Goal: Task Accomplishment & Management: Use online tool/utility

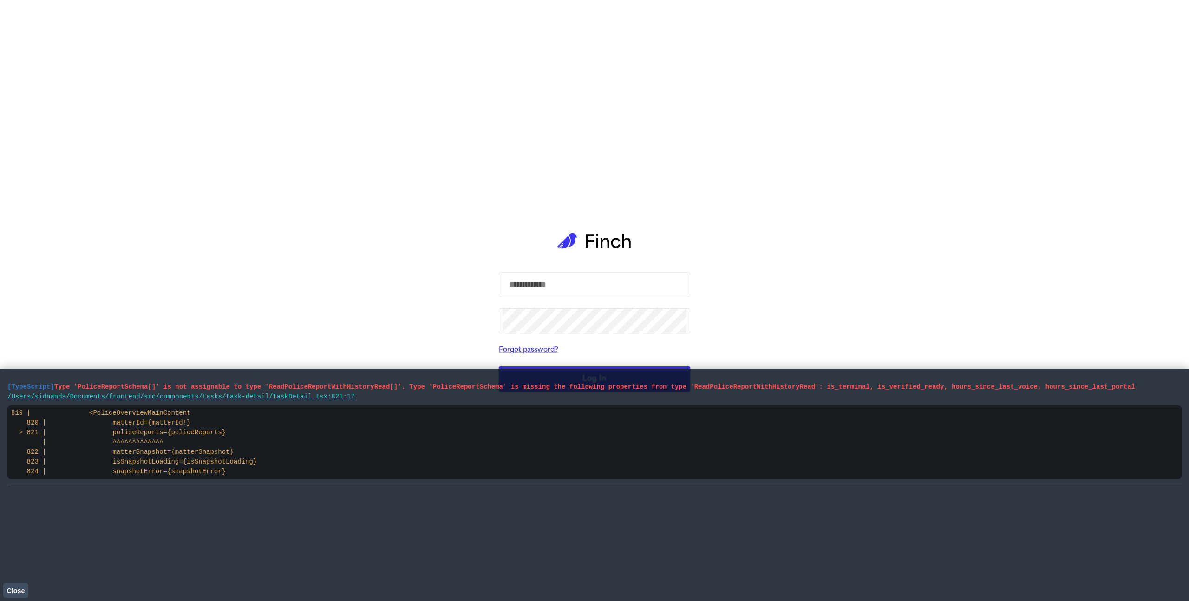
click at [13, 591] on span "Close" at bounding box center [16, 590] width 18 height 7
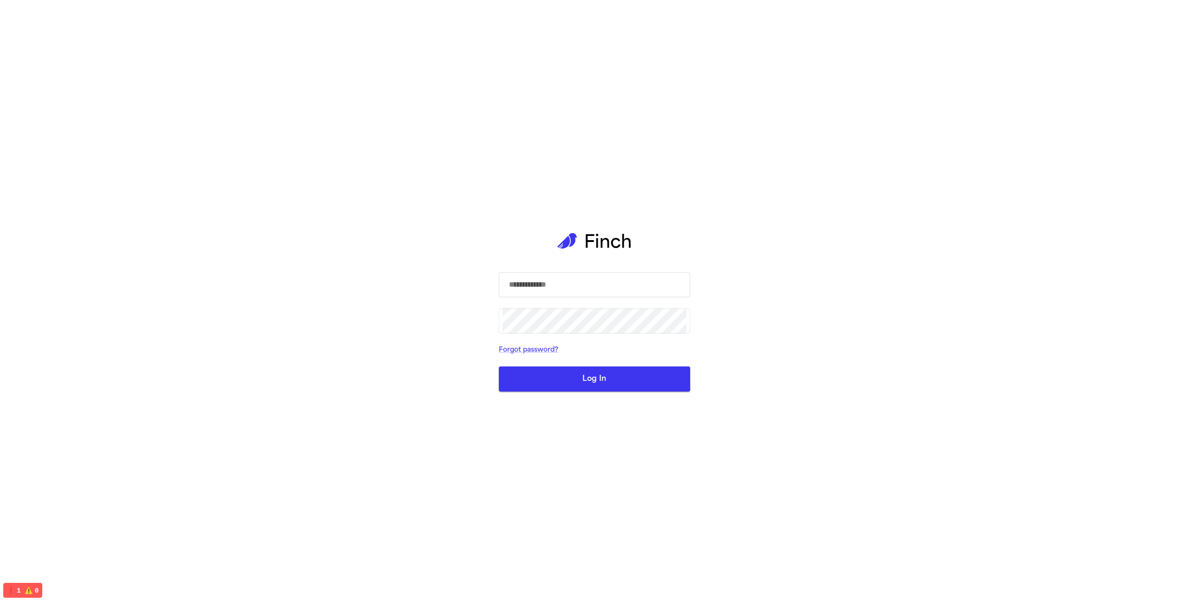
click at [549, 292] on input "text" at bounding box center [594, 285] width 184 height 26
type input "**********"
click at [499, 366] on button "Log In" at bounding box center [594, 378] width 191 height 25
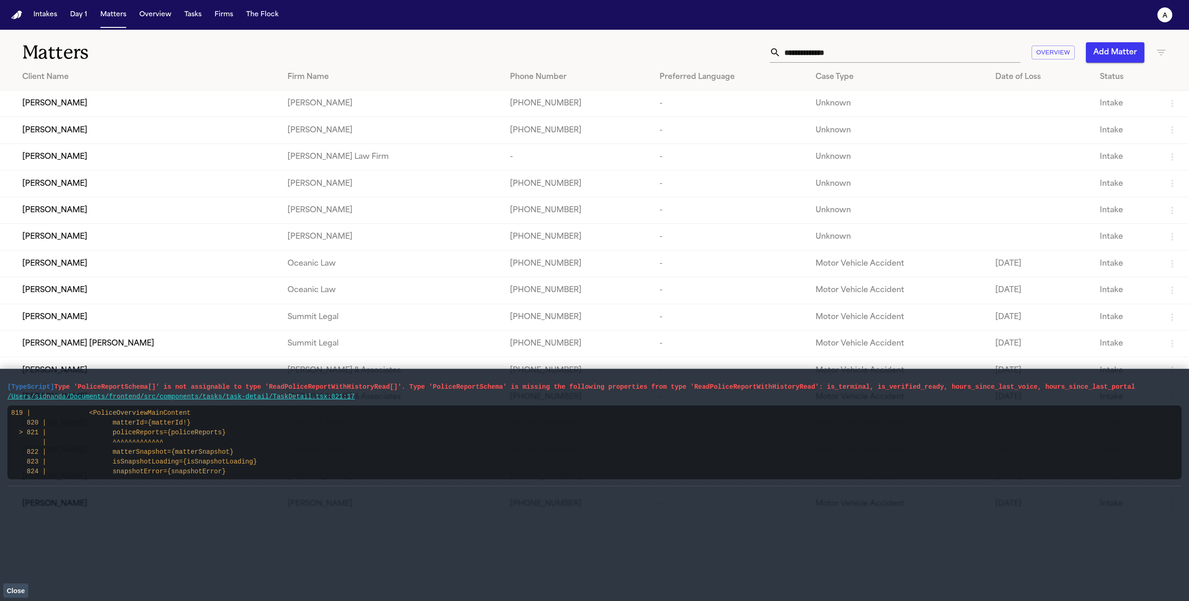
click at [21, 593] on span "Close" at bounding box center [16, 590] width 18 height 7
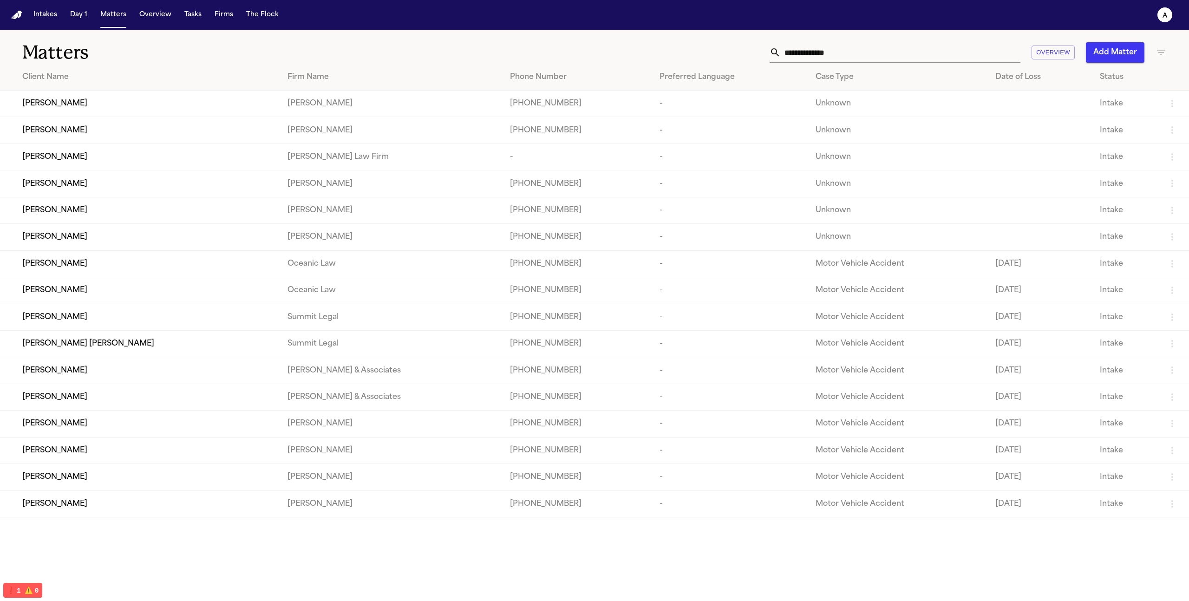
click at [76, 107] on div "Sid N" at bounding box center [147, 103] width 250 height 11
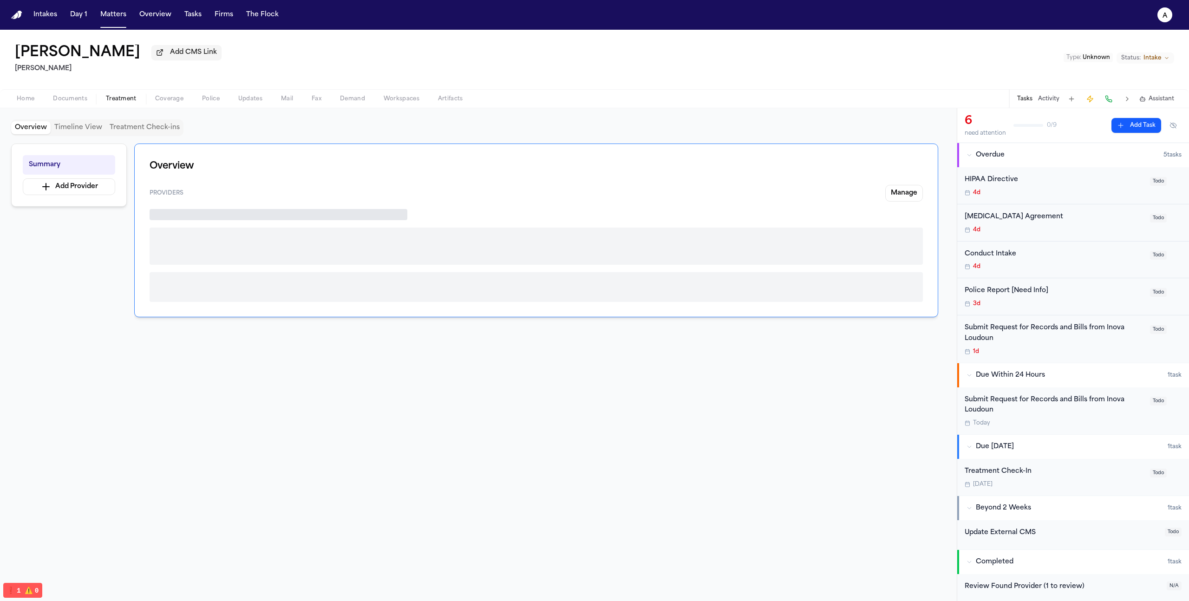
click at [133, 103] on span "Treatment" at bounding box center [121, 98] width 31 height 7
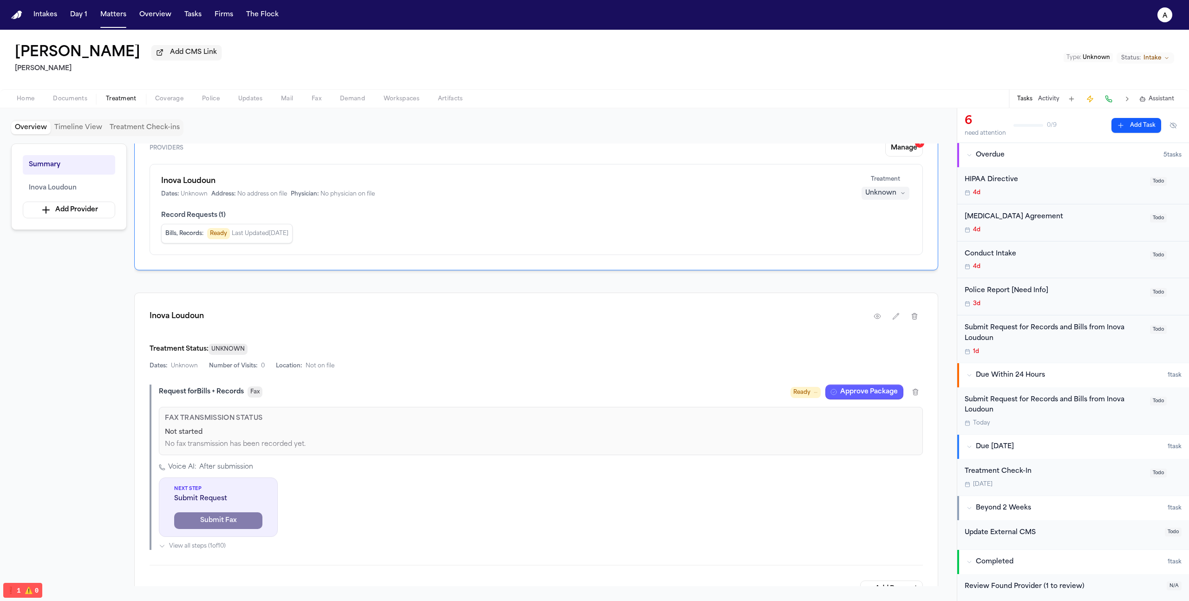
scroll to position [215, 0]
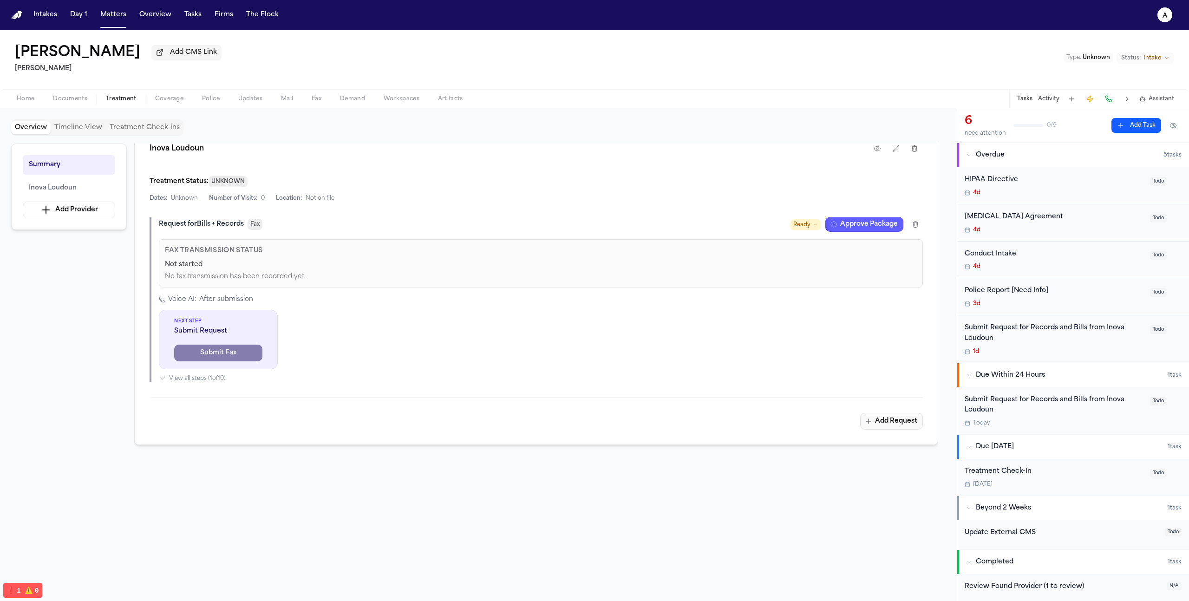
click at [899, 422] on button "Add Request" at bounding box center [891, 421] width 63 height 17
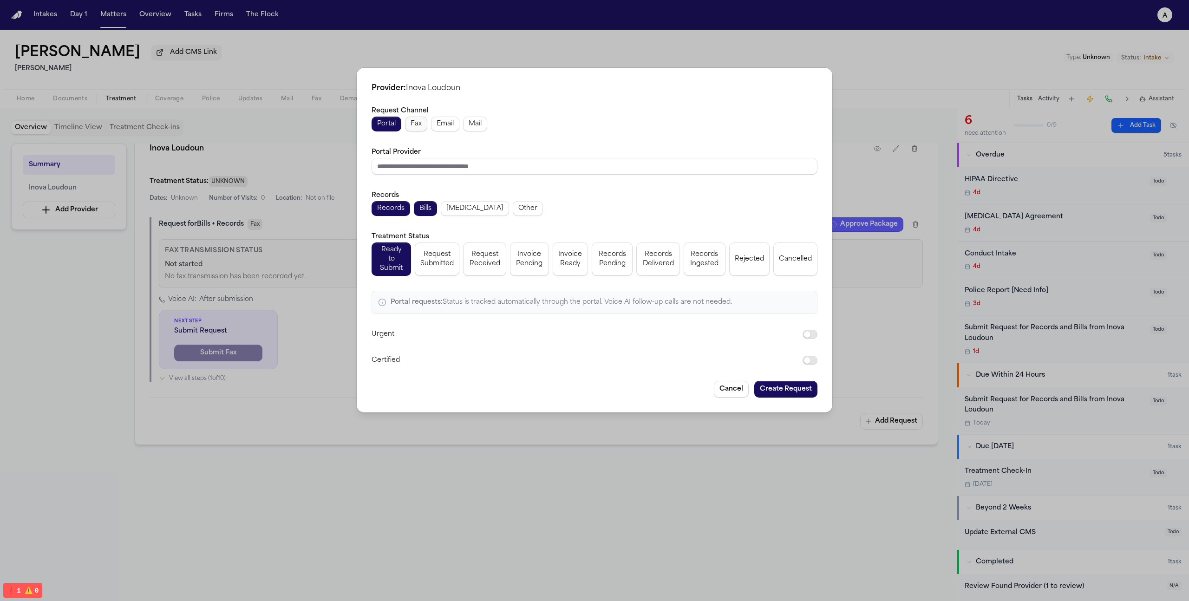
click at [413, 129] on span "Fax" at bounding box center [415, 123] width 11 height 9
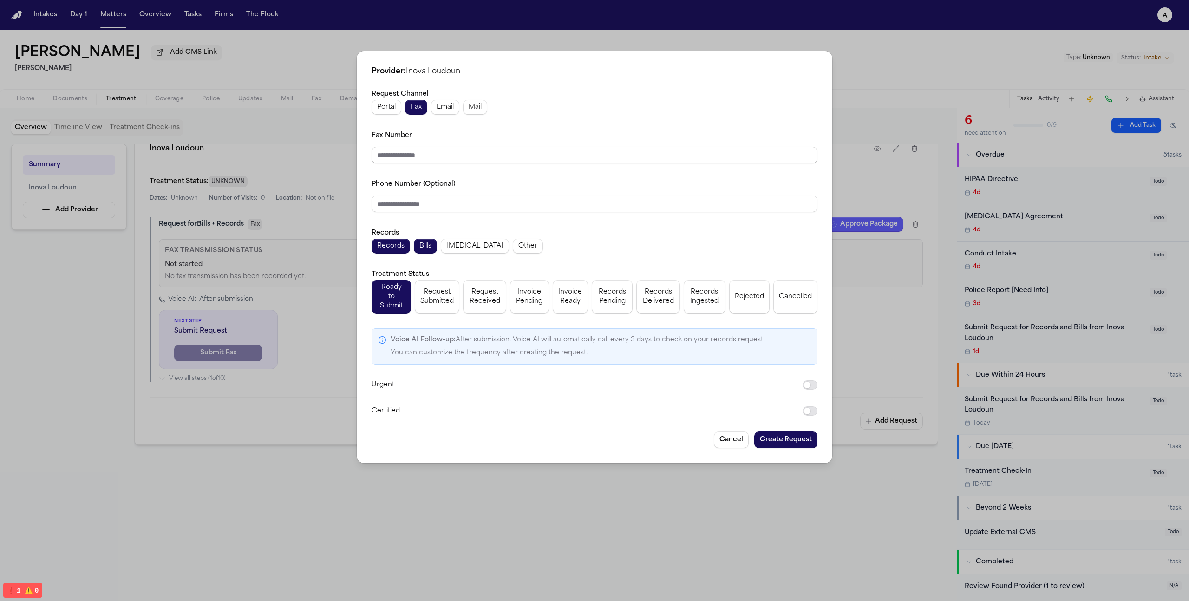
click at [445, 155] on input "Fax Number" at bounding box center [594, 155] width 446 height 17
type input "**********"
click at [803, 441] on div "**********" at bounding box center [594, 257] width 475 height 412
click at [803, 439] on button "Create Request" at bounding box center [785, 439] width 63 height 17
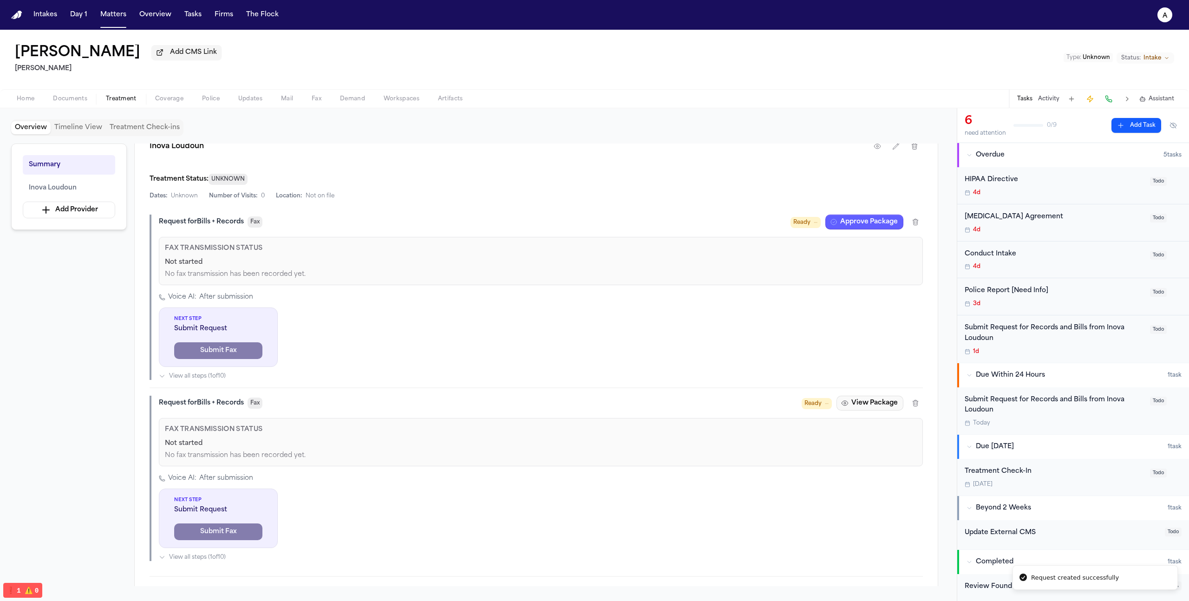
click at [856, 407] on button "View Package" at bounding box center [869, 403] width 67 height 15
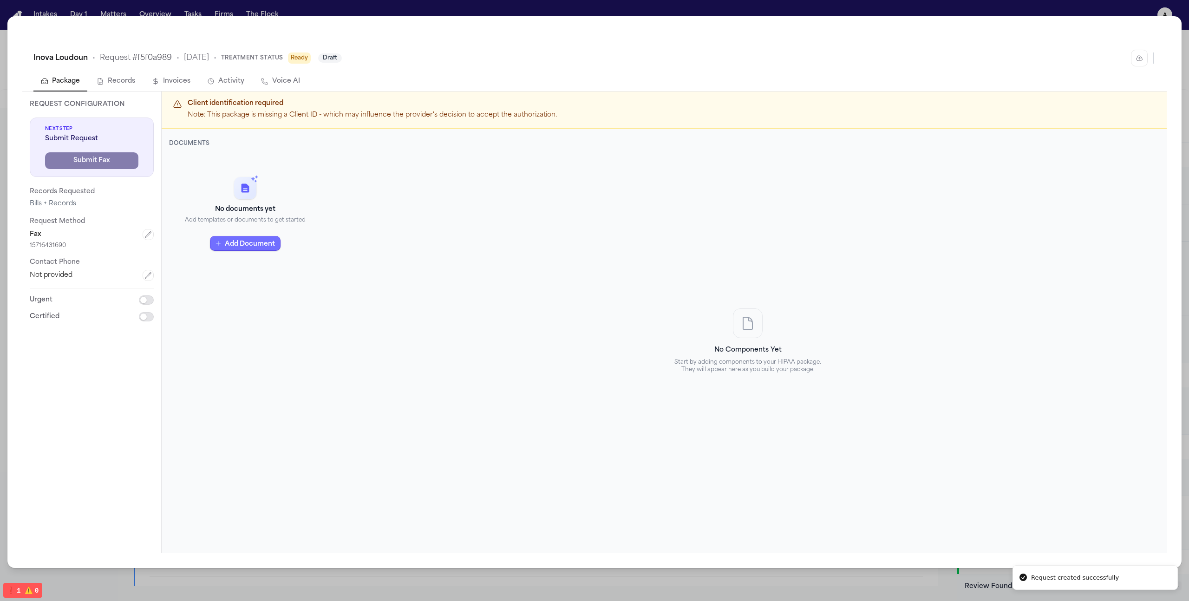
click at [241, 238] on button "Add Document" at bounding box center [245, 243] width 71 height 15
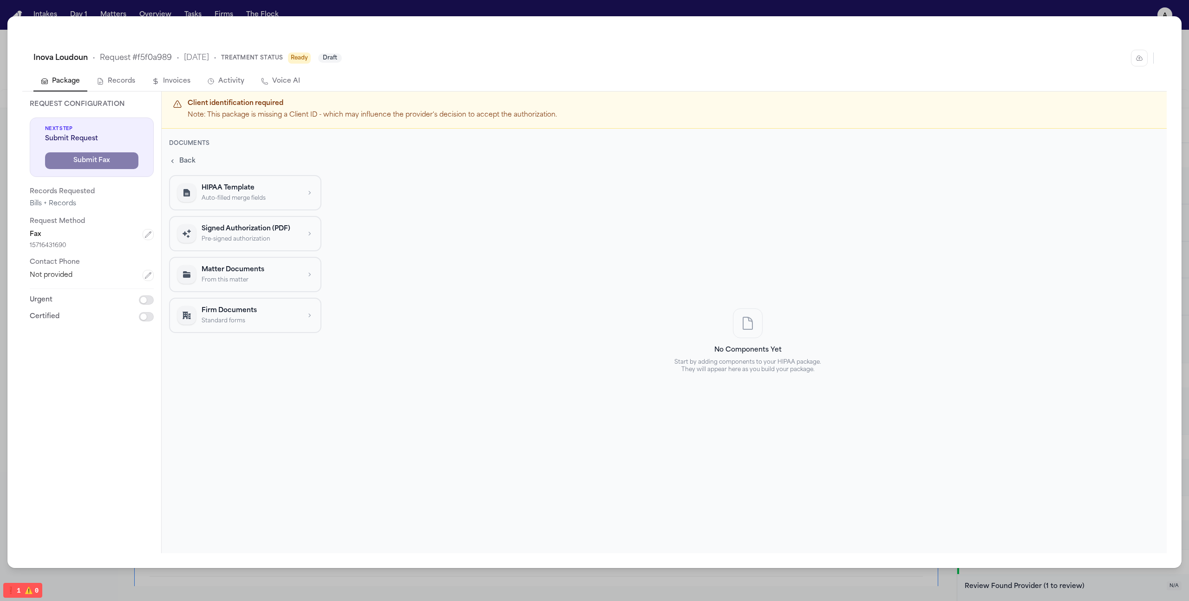
click at [247, 286] on button "Matter Documents From this matter" at bounding box center [245, 273] width 152 height 35
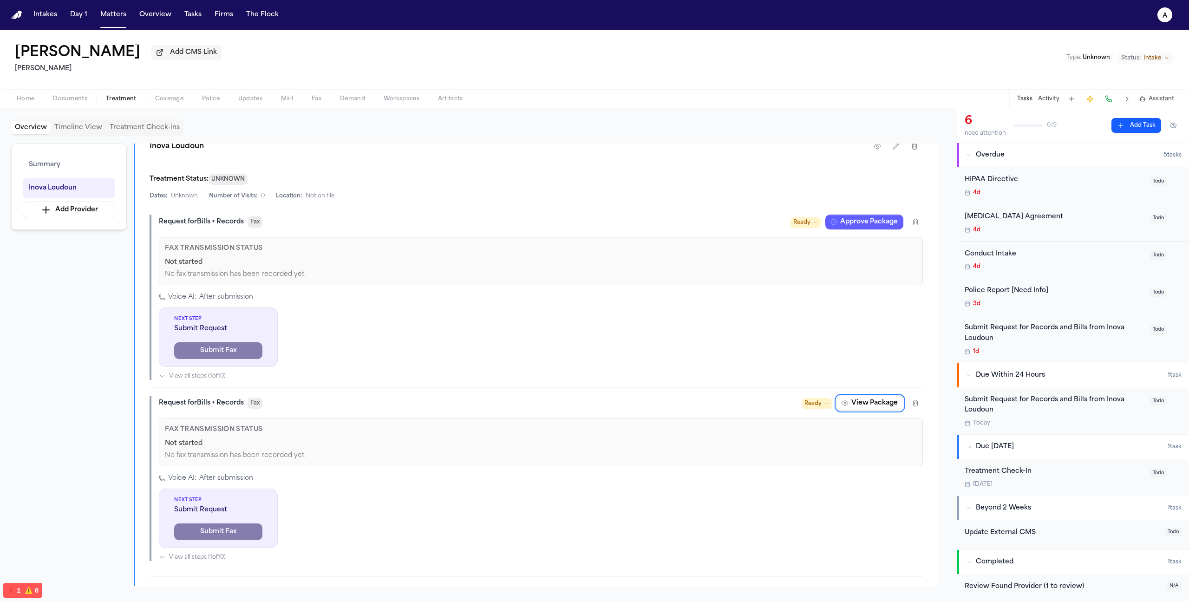
click at [79, 103] on span "Documents" at bounding box center [70, 98] width 34 height 7
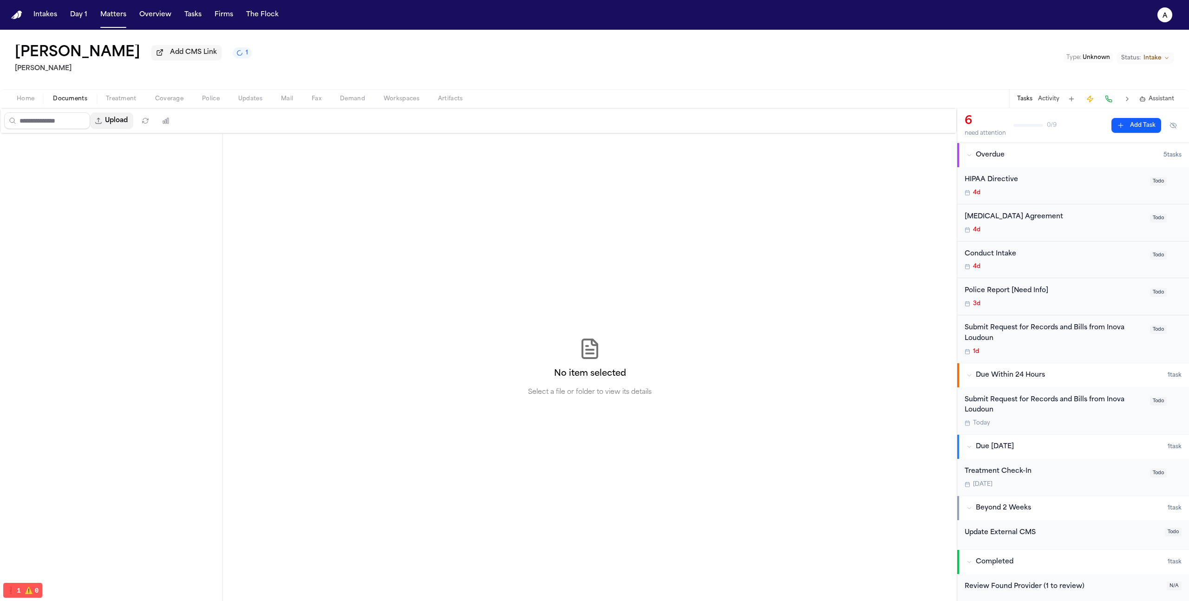
click at [119, 124] on button "Upload" at bounding box center [111, 120] width 43 height 17
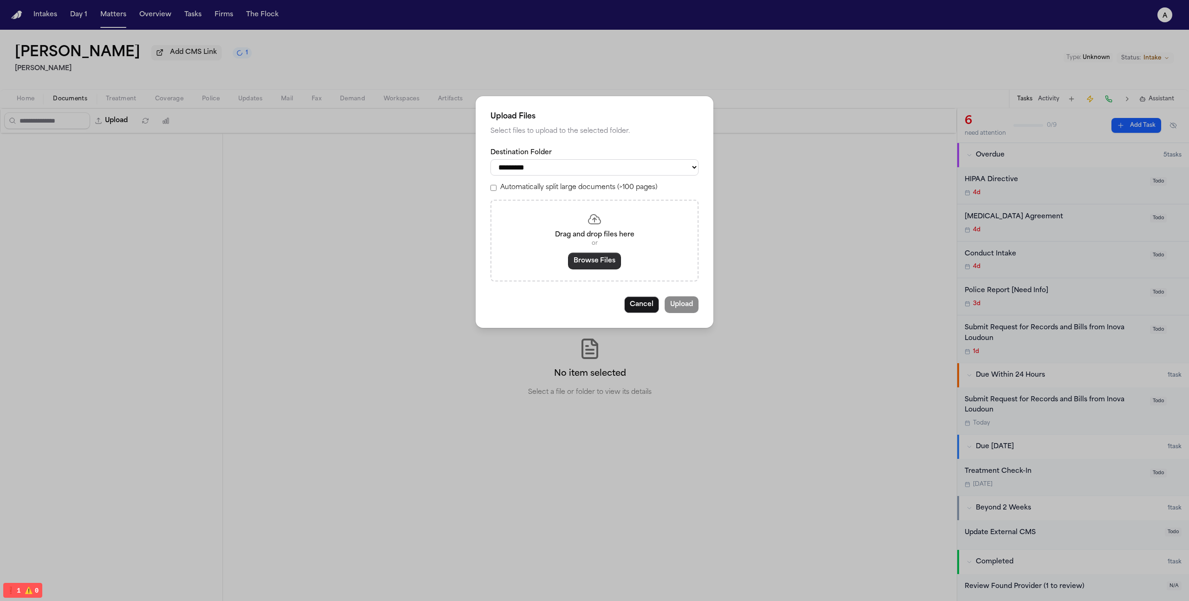
click at [592, 267] on button "Browse Files" at bounding box center [594, 261] width 53 height 17
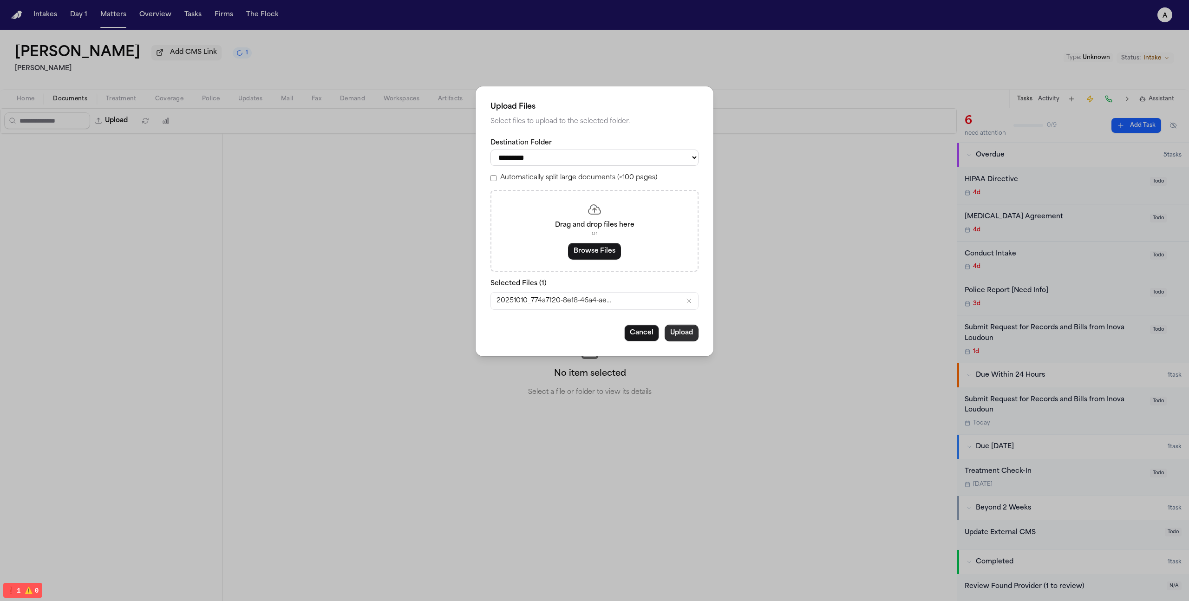
click at [681, 332] on button "Upload" at bounding box center [681, 333] width 34 height 17
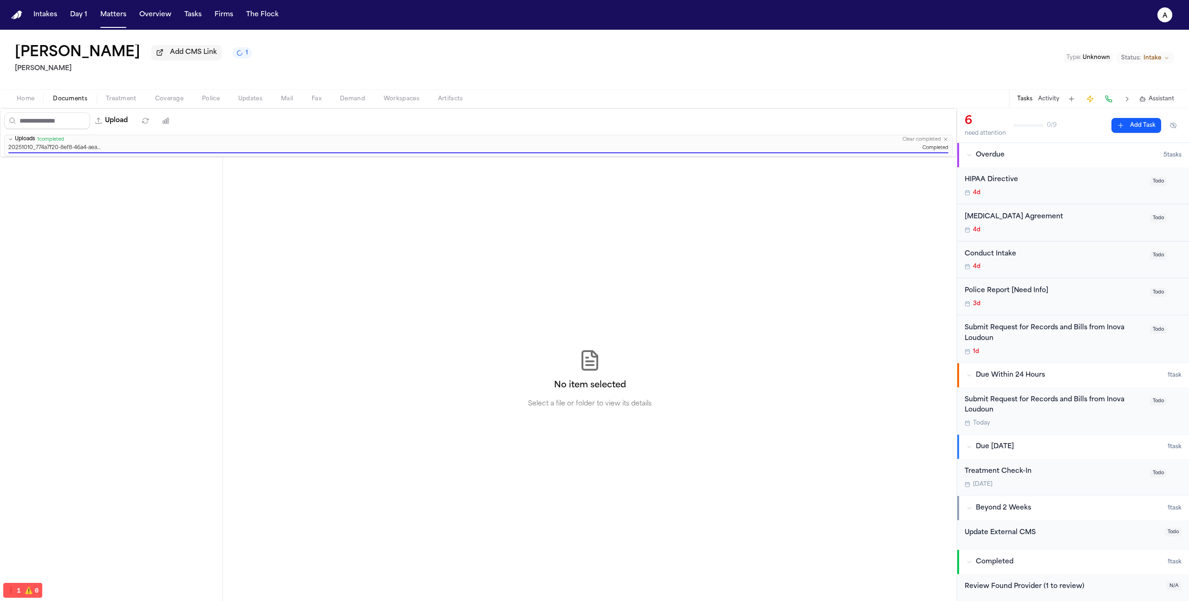
click at [124, 103] on span "Treatment" at bounding box center [121, 98] width 31 height 7
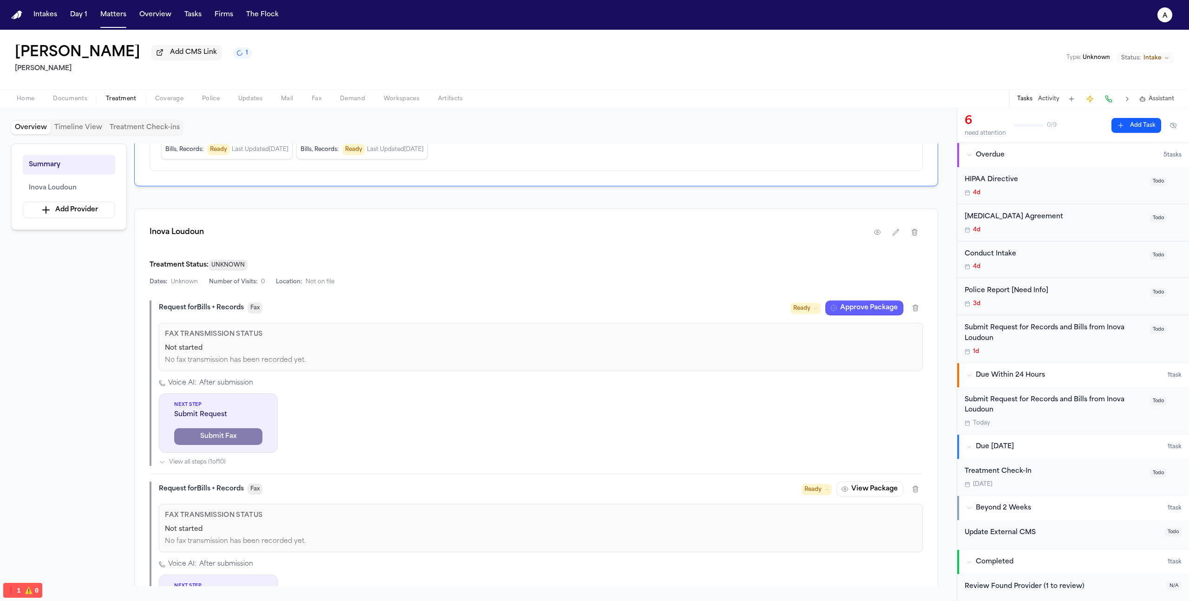
scroll to position [286, 0]
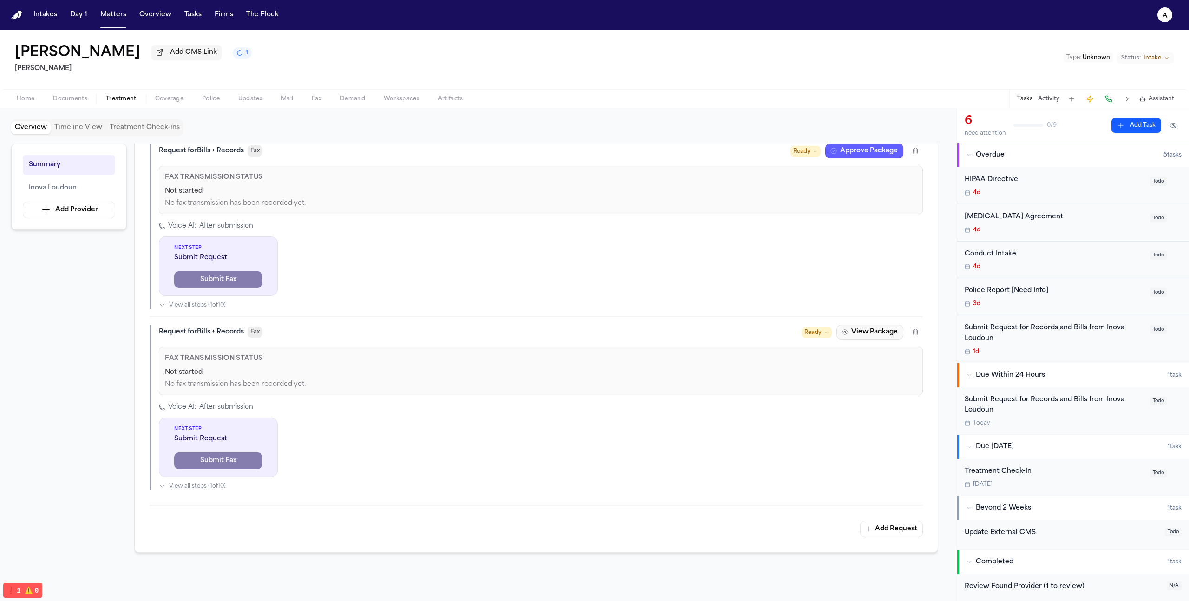
click at [880, 334] on button "View Package" at bounding box center [869, 332] width 67 height 15
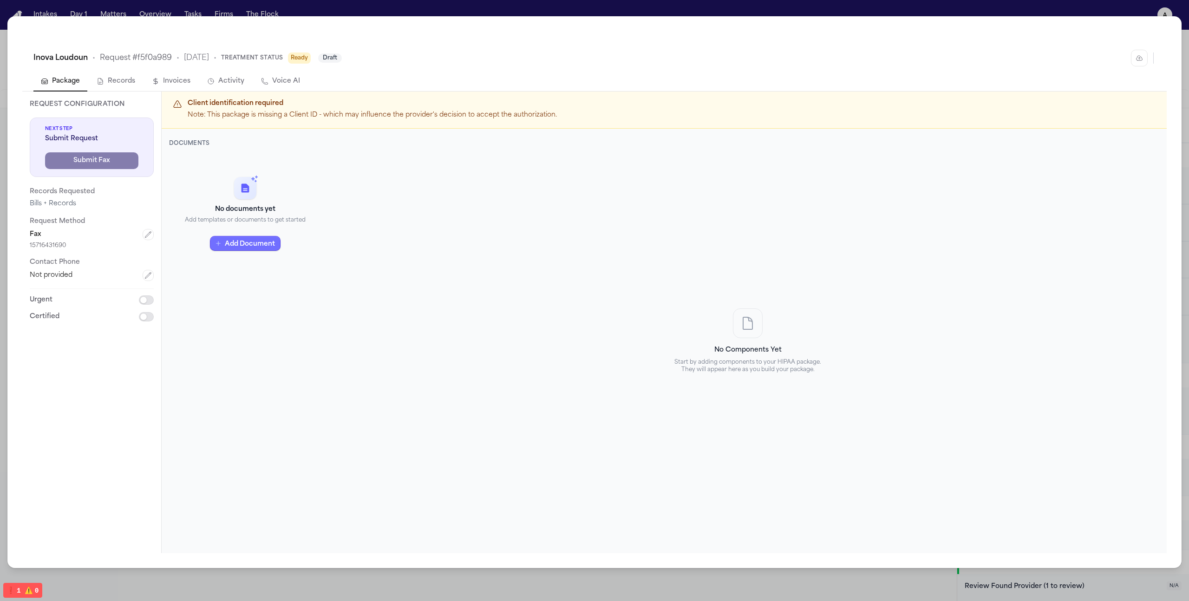
click at [246, 248] on button "Add Document" at bounding box center [245, 243] width 71 height 15
click at [253, 275] on div "Matter Documents From this matter" at bounding box center [251, 274] width 98 height 19
click at [269, 201] on select "**********" at bounding box center [245, 203] width 152 height 17
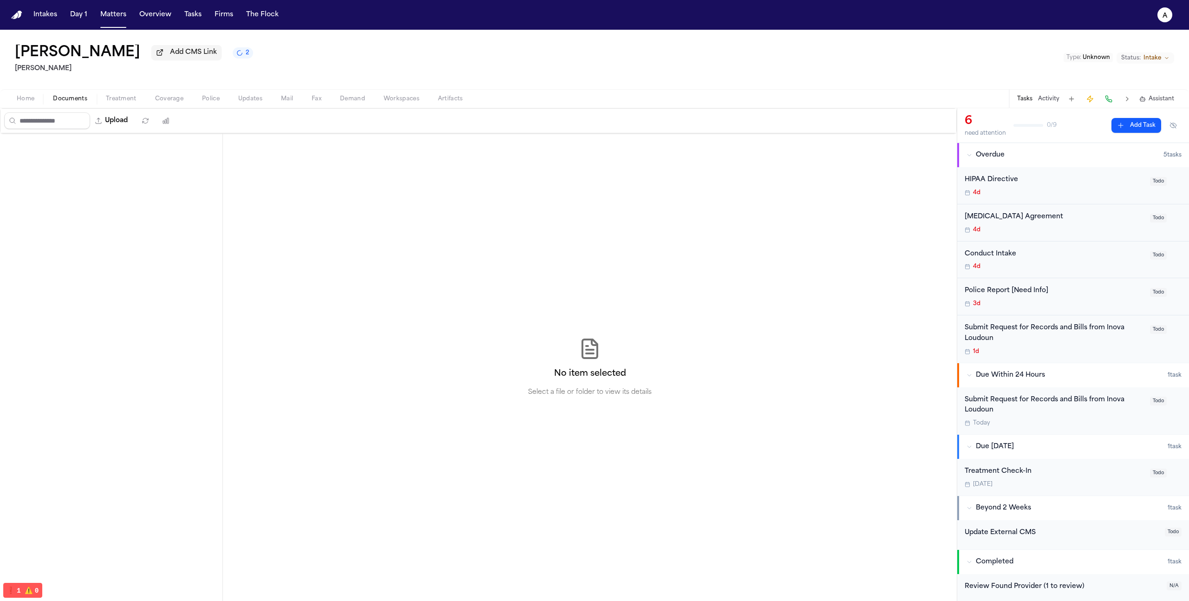
click at [88, 104] on button "Documents" at bounding box center [70, 98] width 53 height 11
click at [110, 19] on button "Matters" at bounding box center [113, 15] width 33 height 17
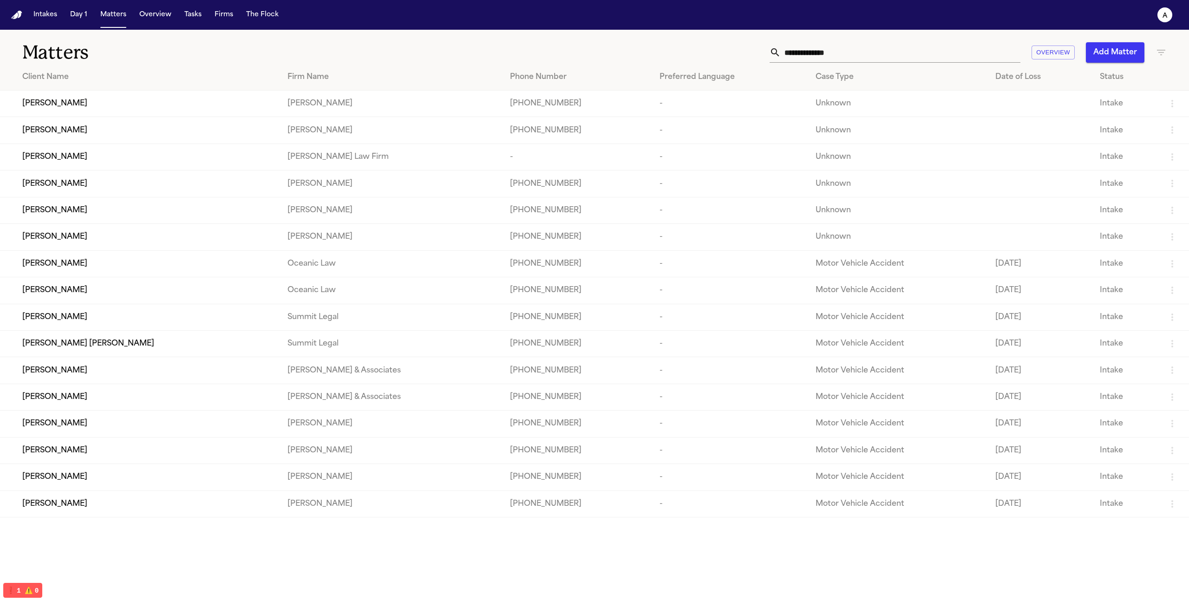
click at [87, 126] on span "JOSE SAAVEDRA REYES" at bounding box center [54, 130] width 65 height 11
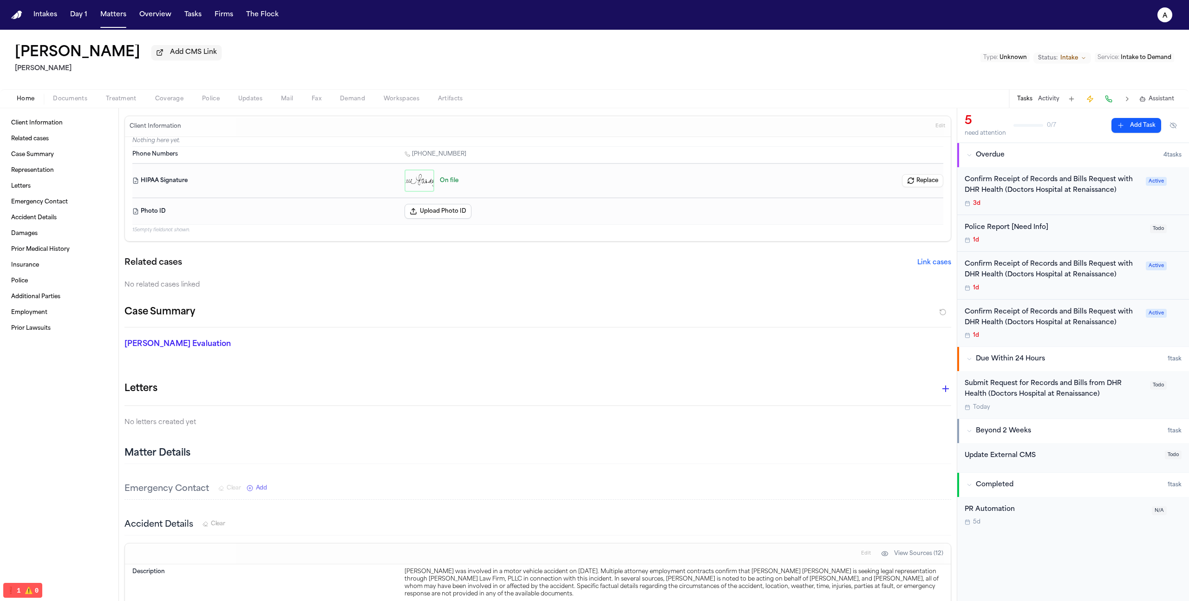
click at [88, 104] on button "Documents" at bounding box center [70, 98] width 53 height 11
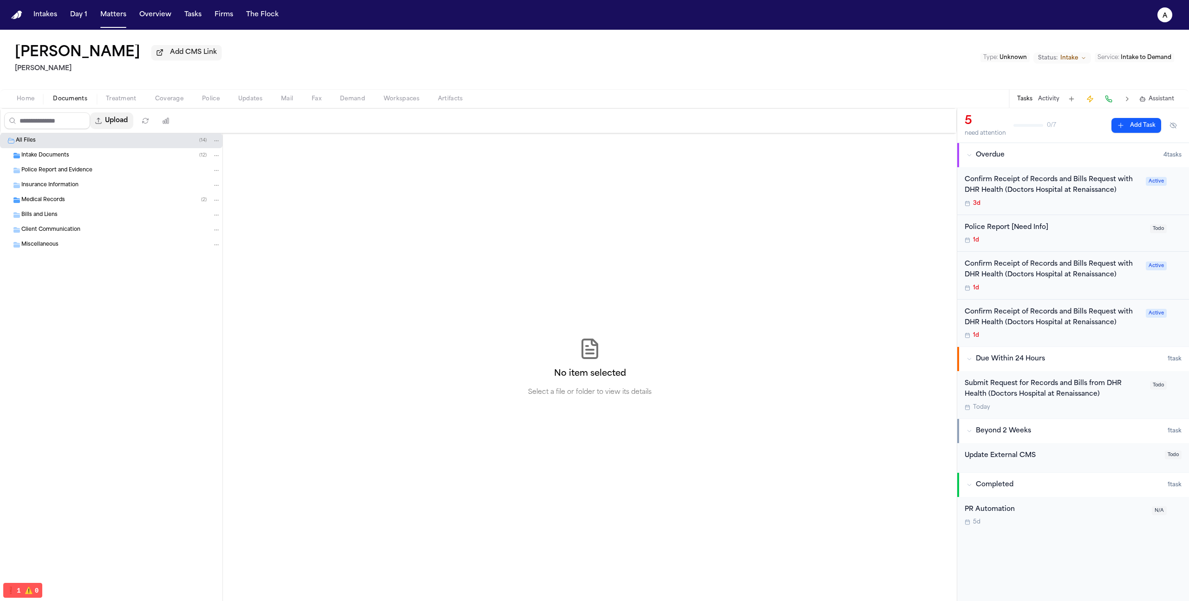
click at [129, 119] on button "Upload" at bounding box center [111, 120] width 43 height 17
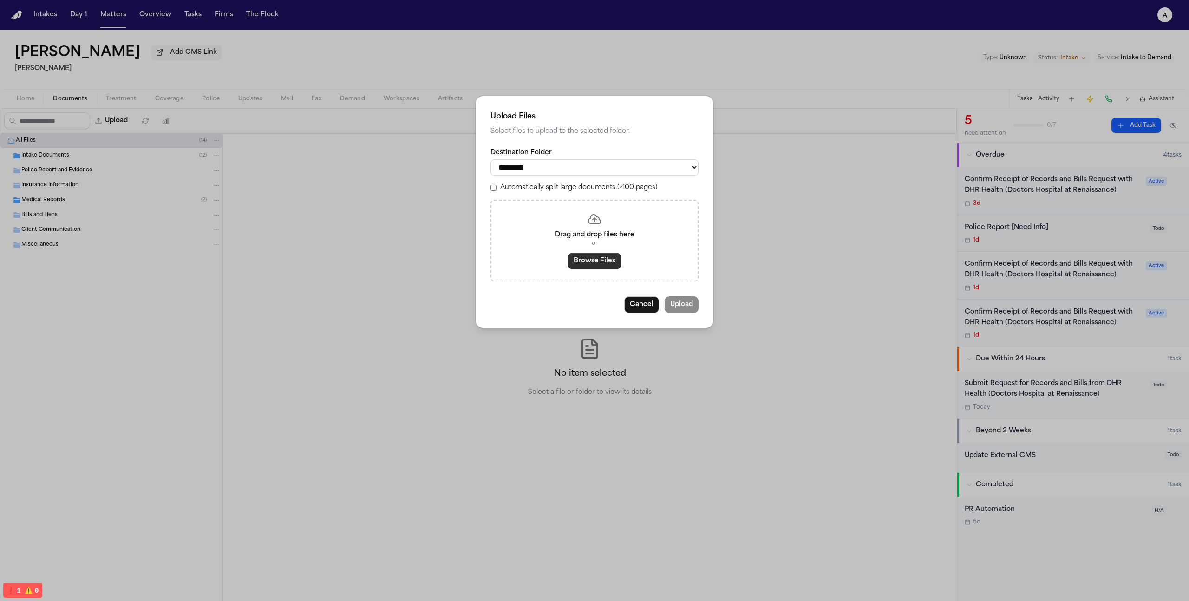
click at [611, 262] on button "Browse Files" at bounding box center [594, 261] width 53 height 17
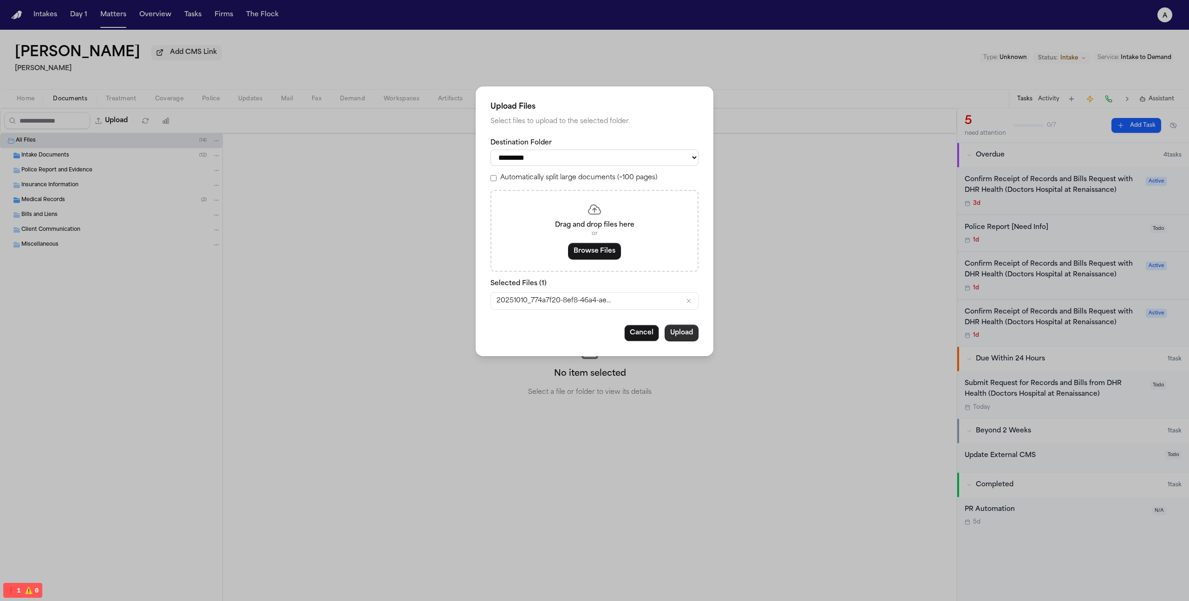
click at [679, 338] on button "Upload" at bounding box center [681, 333] width 34 height 17
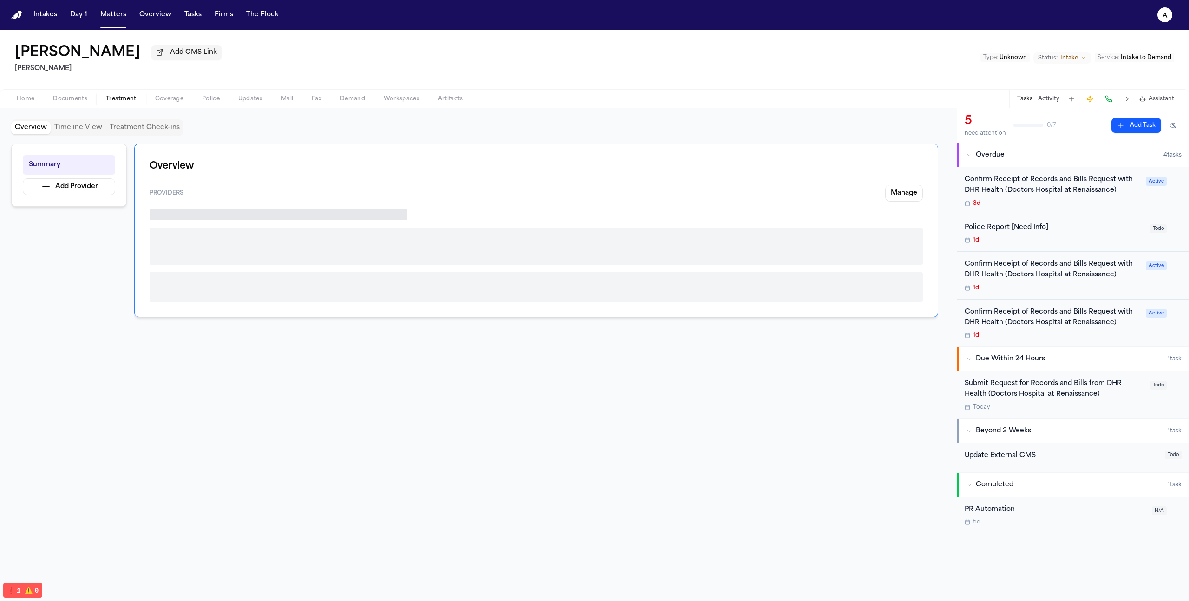
click at [139, 98] on button "Treatment" at bounding box center [121, 98] width 49 height 11
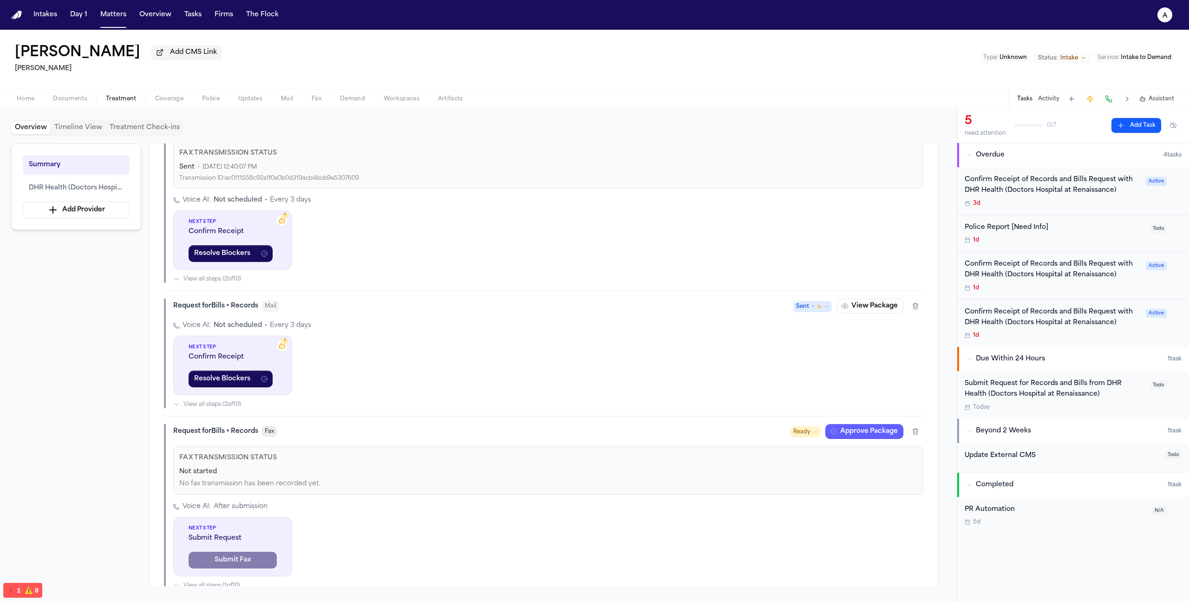
scroll to position [545, 0]
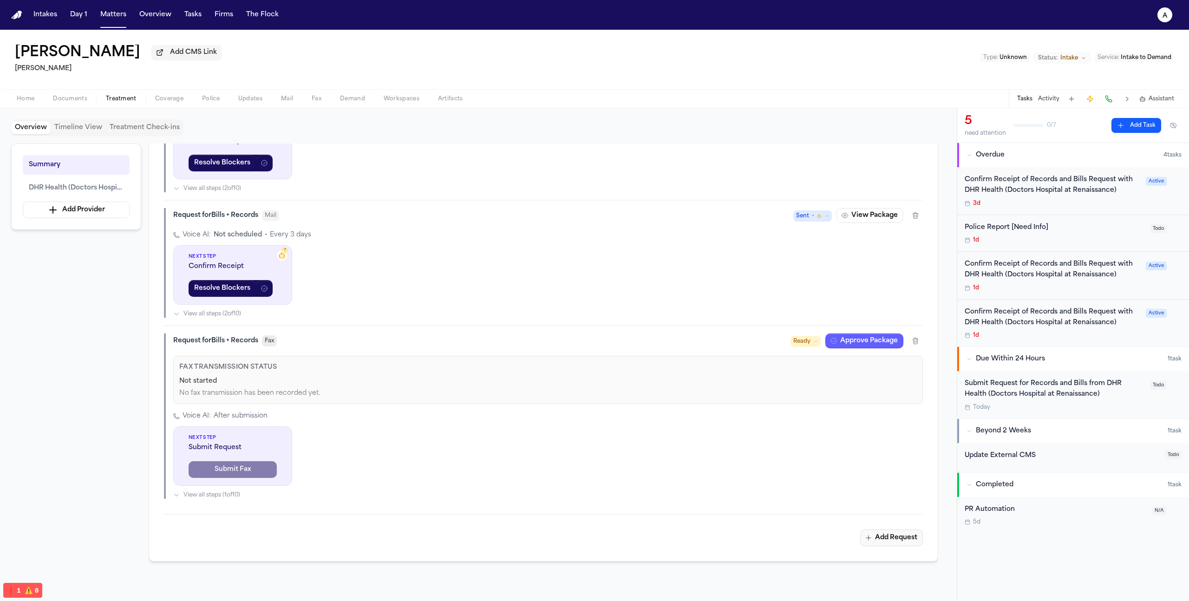
click at [924, 544] on div "DHR Health (Doctors Hospital at Renaissance) DHR Health (Doctors Hospital at Re…" at bounding box center [543, 177] width 789 height 768
click at [908, 542] on button "Add Request" at bounding box center [891, 537] width 63 height 17
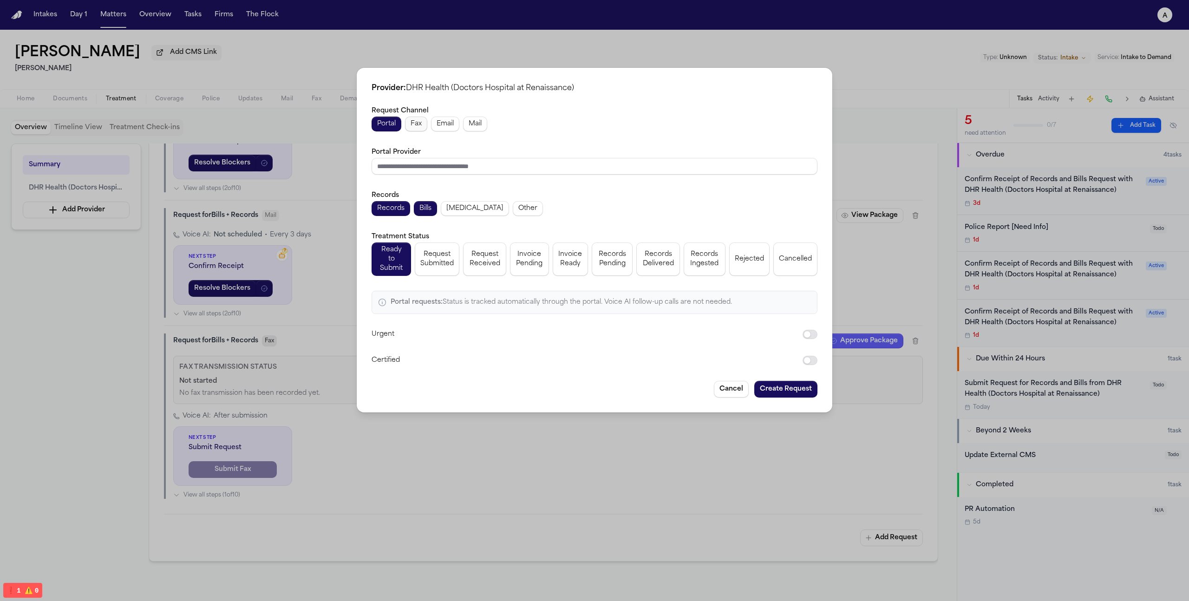
click at [408, 130] on button "Fax" at bounding box center [416, 124] width 22 height 15
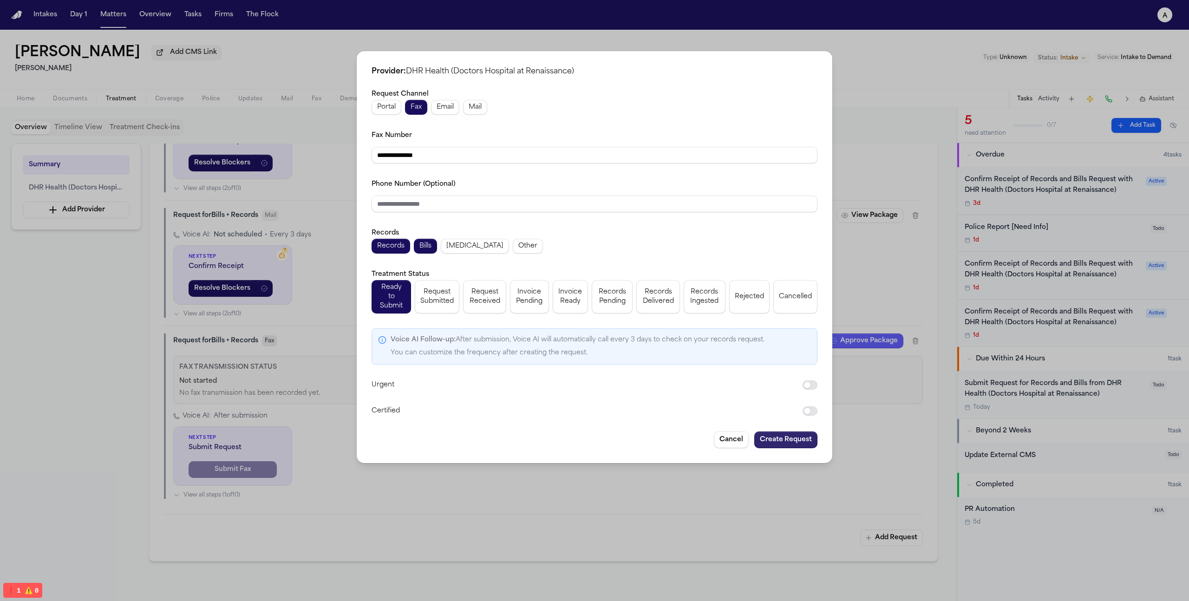
click at [786, 431] on button "Create Request" at bounding box center [785, 439] width 63 height 17
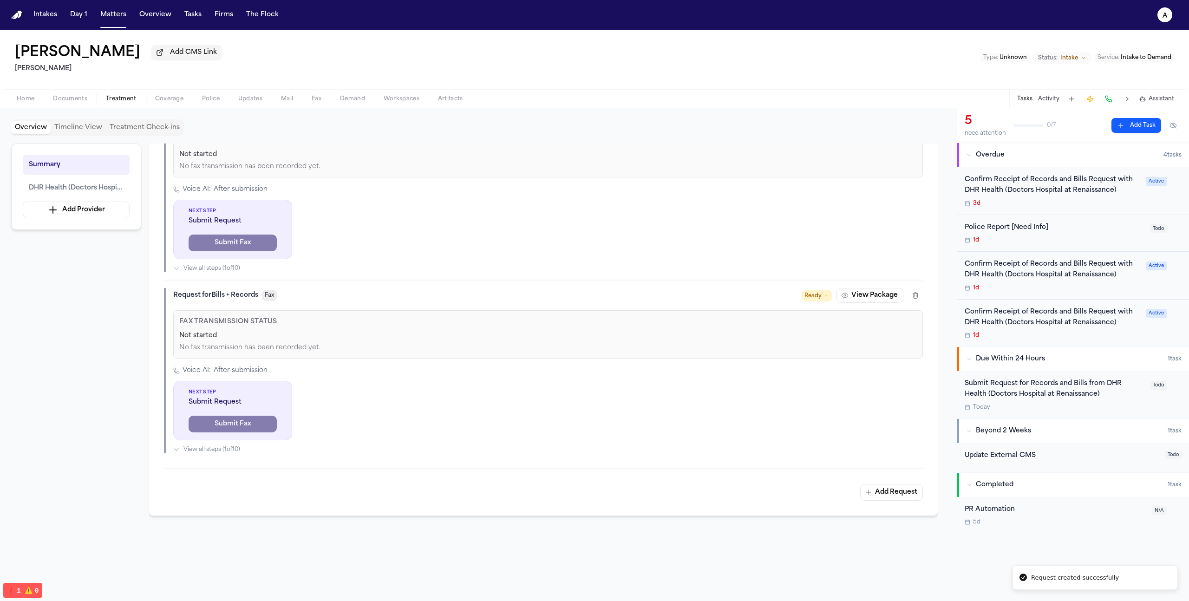
scroll to position [805, 0]
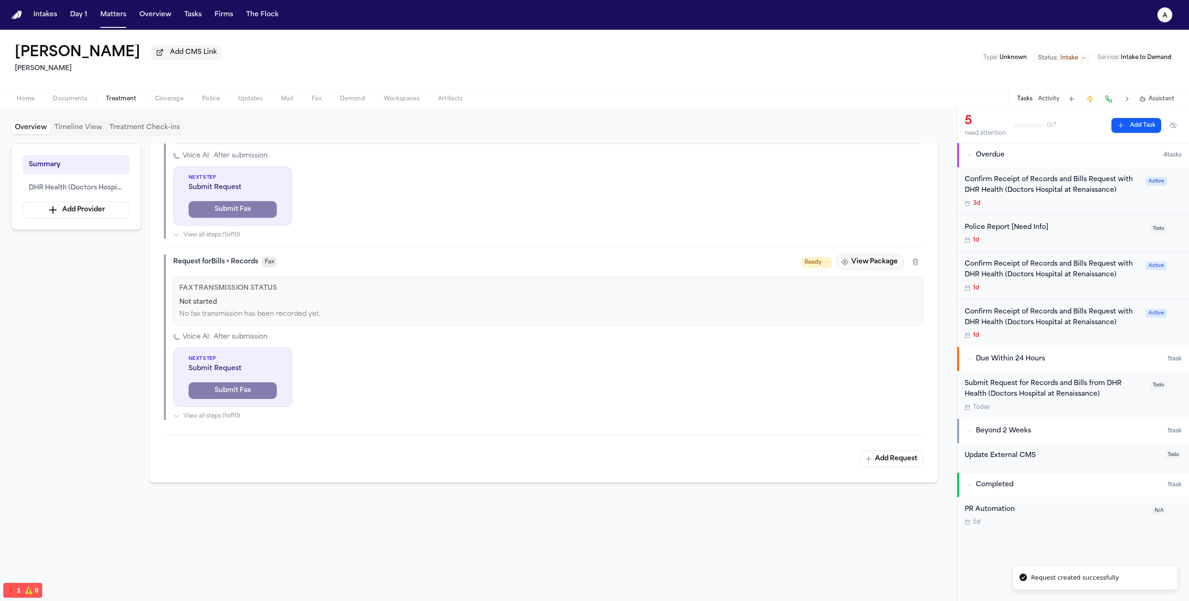
click at [873, 264] on button "View Package" at bounding box center [869, 261] width 67 height 15
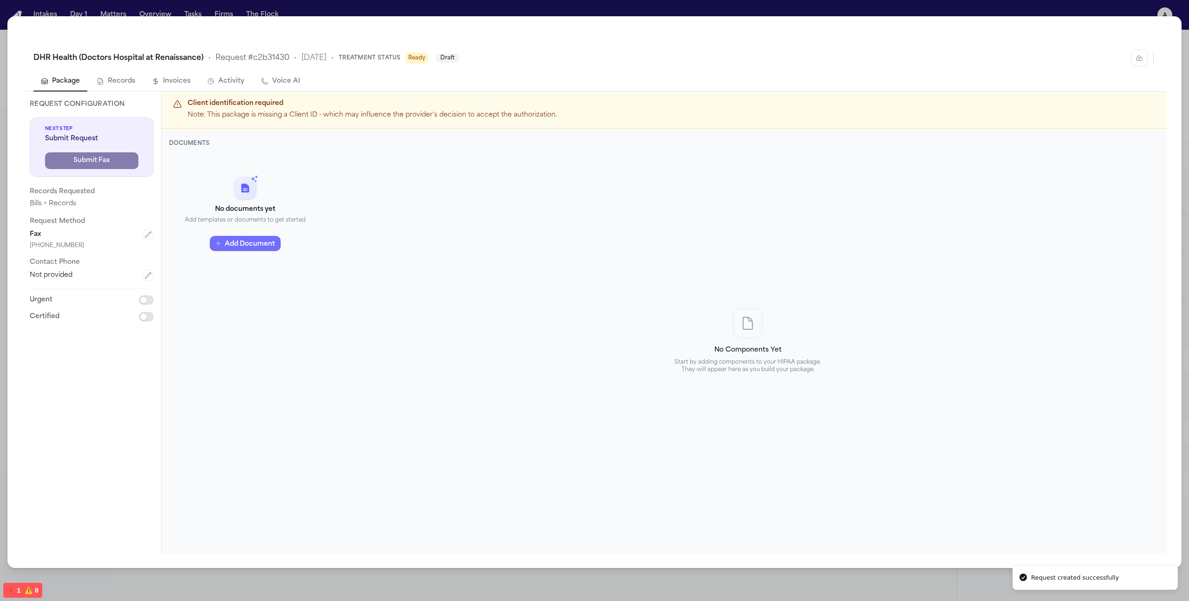
click at [262, 242] on button "Add Document" at bounding box center [245, 243] width 71 height 15
click at [265, 279] on p "From this matter" at bounding box center [251, 279] width 98 height 7
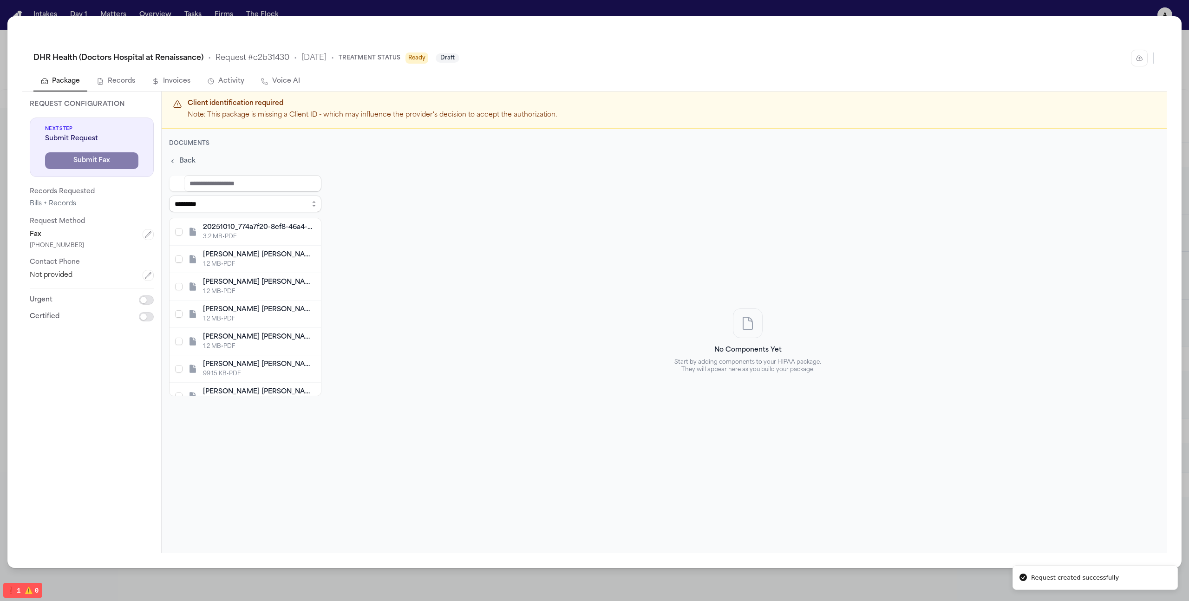
click at [267, 237] on div "3.2 MB • PDF" at bounding box center [259, 236] width 112 height 7
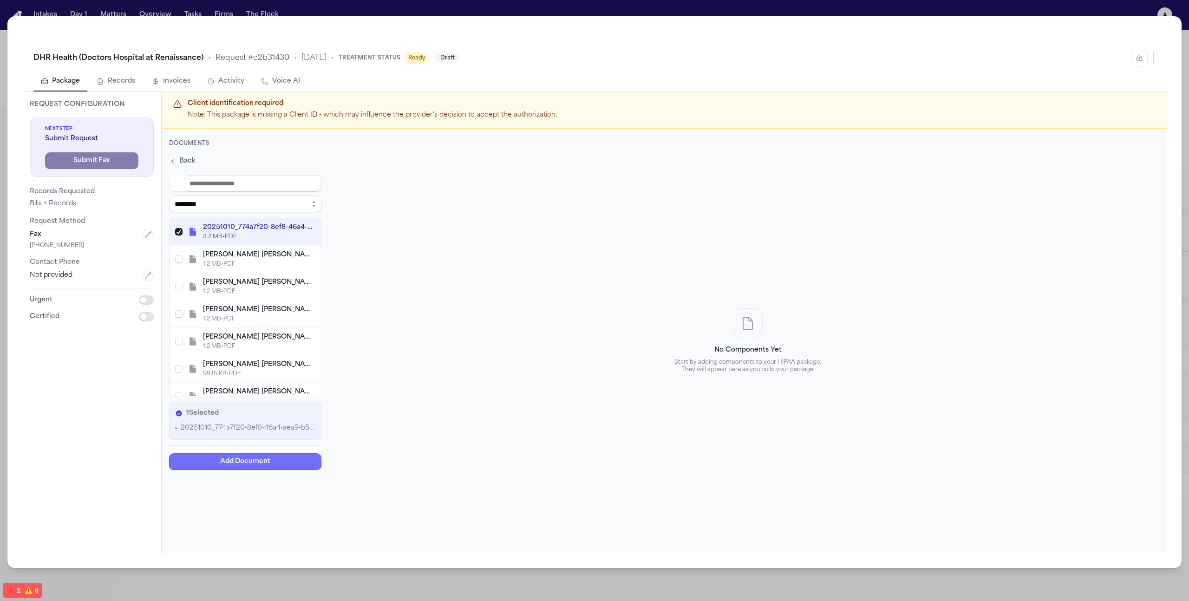
click at [290, 462] on button "Add Document" at bounding box center [245, 461] width 152 height 17
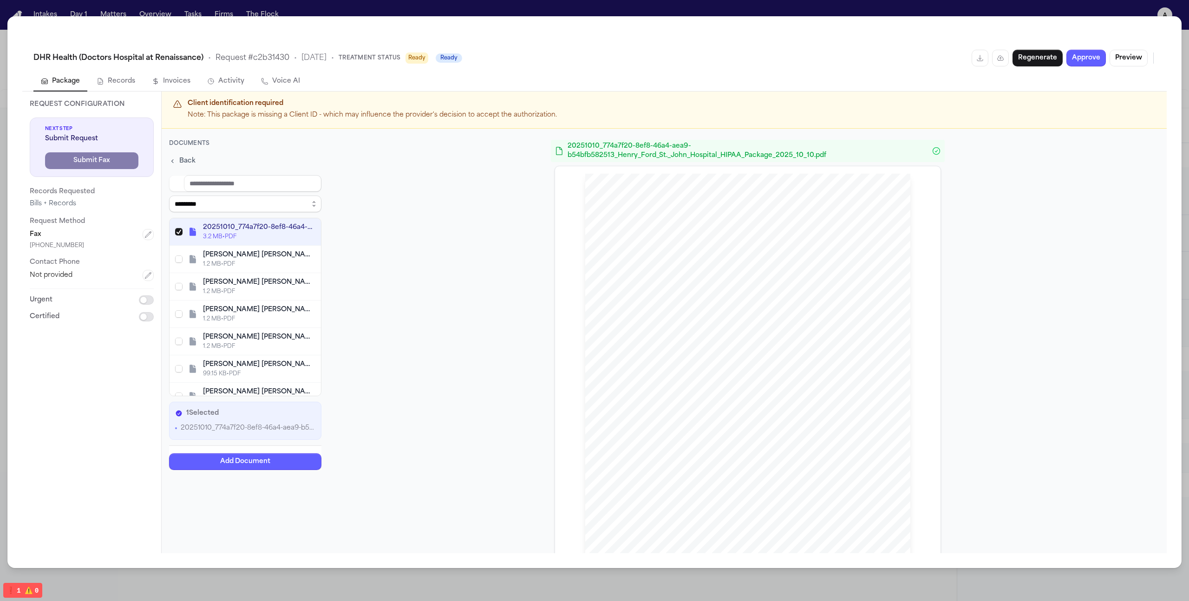
click at [198, 162] on div "**********" at bounding box center [245, 311] width 152 height 315
click at [182, 163] on span "Back" at bounding box center [187, 160] width 16 height 9
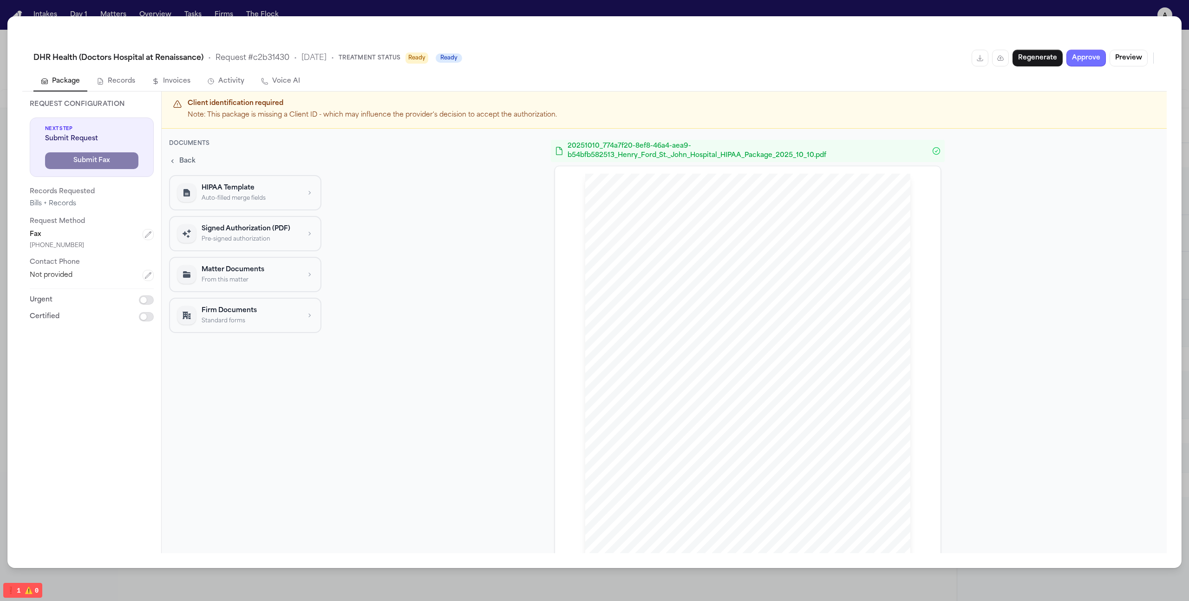
click at [1074, 63] on button "Approve" at bounding box center [1085, 58] width 39 height 17
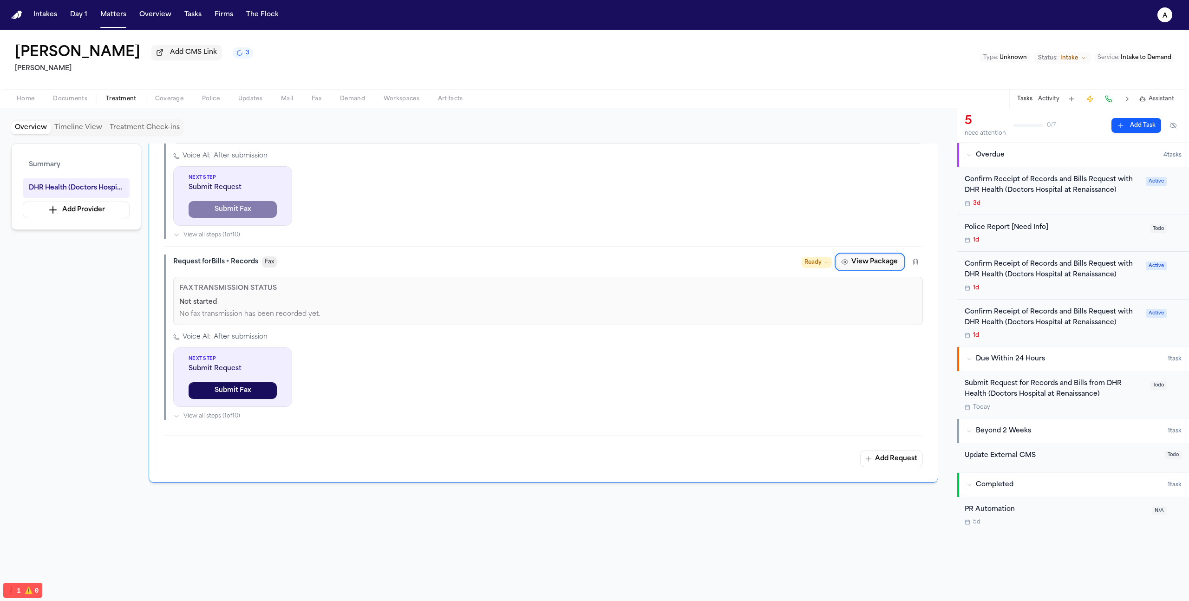
click at [874, 255] on div "Request for Bills + Records Fax Ready View Package Fax Transmission Status Not …" at bounding box center [543, 333] width 759 height 174
click at [874, 258] on button "View Package" at bounding box center [869, 261] width 67 height 15
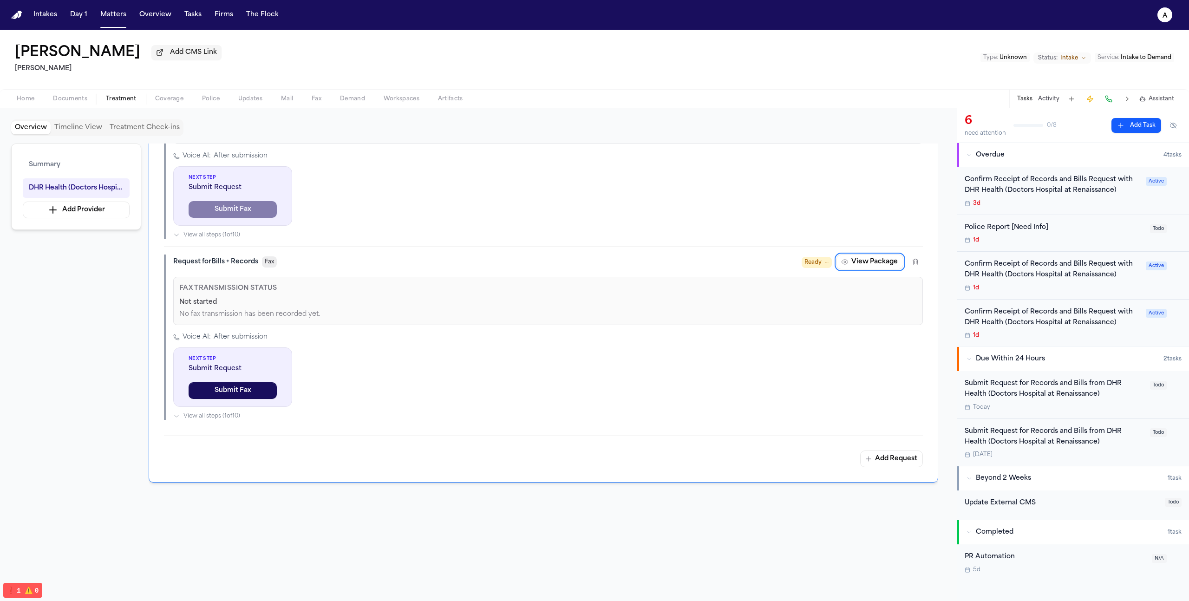
click at [844, 257] on button "View Package" at bounding box center [869, 261] width 67 height 15
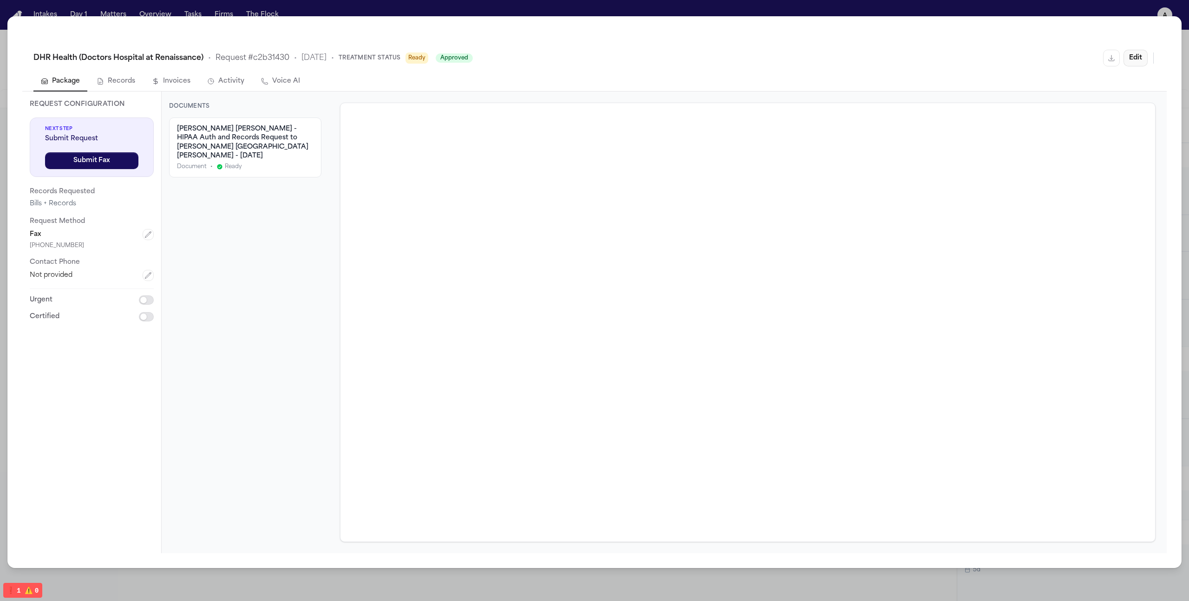
click at [1139, 60] on button "Edit" at bounding box center [1135, 58] width 24 height 17
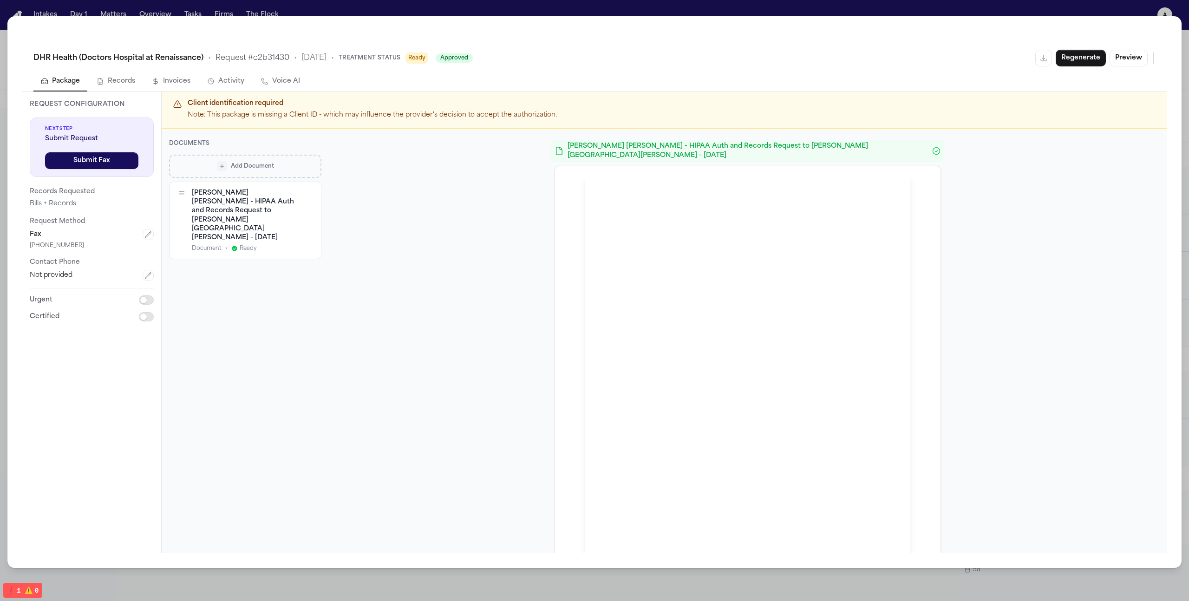
click at [264, 169] on span "Add Document" at bounding box center [252, 165] width 43 height 7
click at [273, 192] on p "HIPAA Template" at bounding box center [251, 187] width 98 height 9
click at [268, 199] on span "HIPAA Authorization (PDF)" at bounding box center [231, 200] width 87 height 9
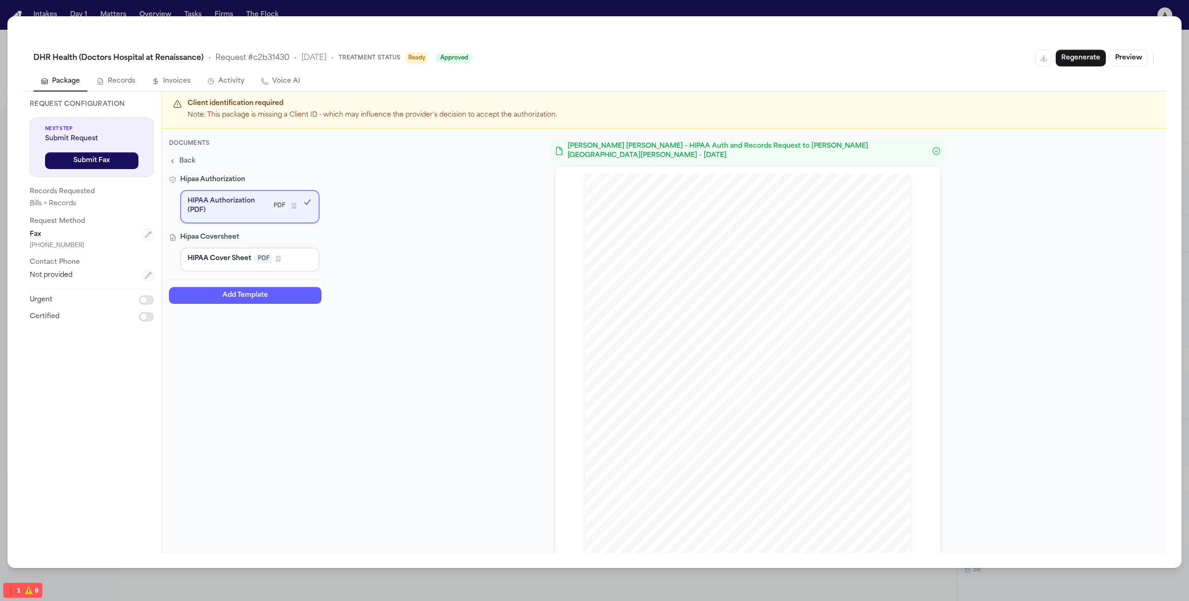
click at [252, 253] on button "HIPAA Cover Sheet PDF Firm Template" at bounding box center [249, 259] width 139 height 24
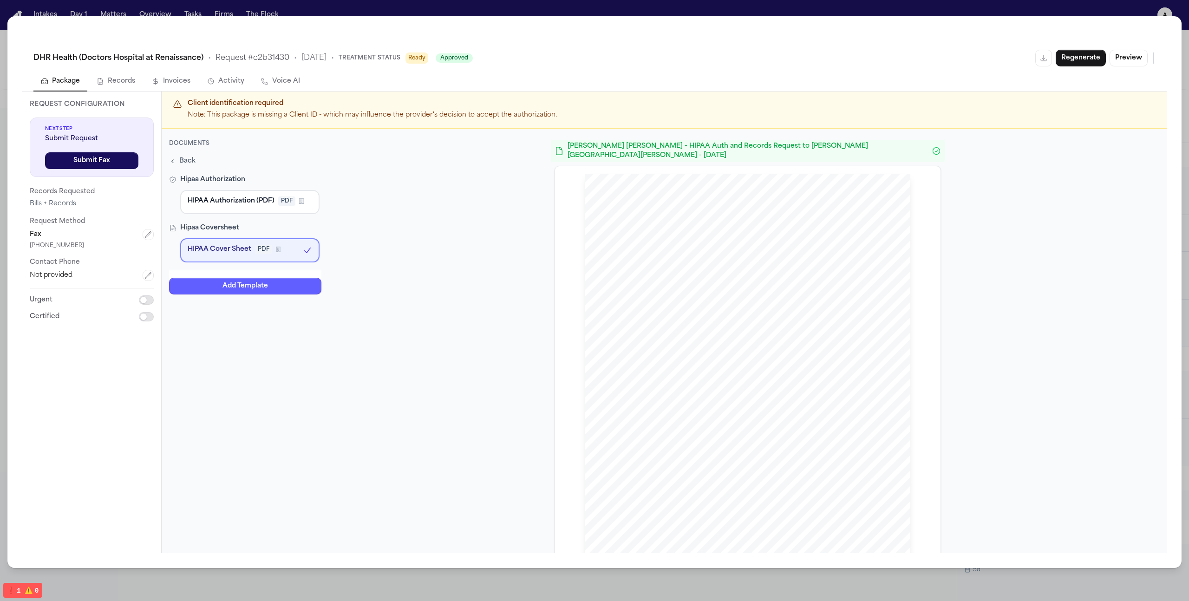
click at [186, 159] on span "Back" at bounding box center [187, 160] width 16 height 9
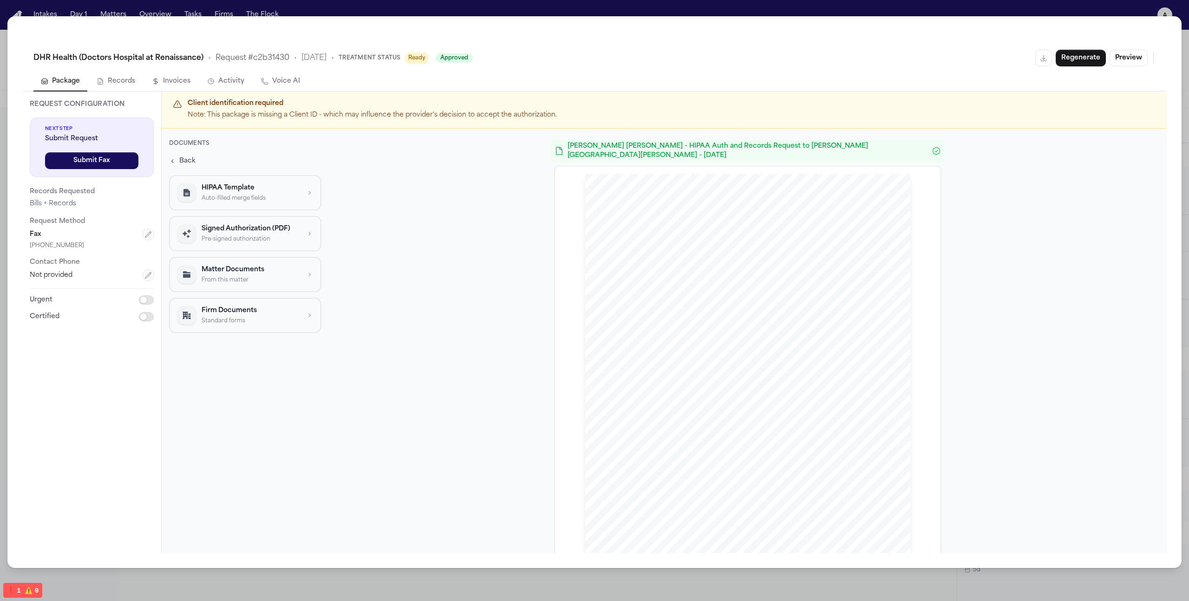
click at [230, 189] on p "HIPAA Template" at bounding box center [251, 187] width 98 height 9
click at [240, 254] on span "HIPAA Cover Sheet" at bounding box center [220, 248] width 64 height 9
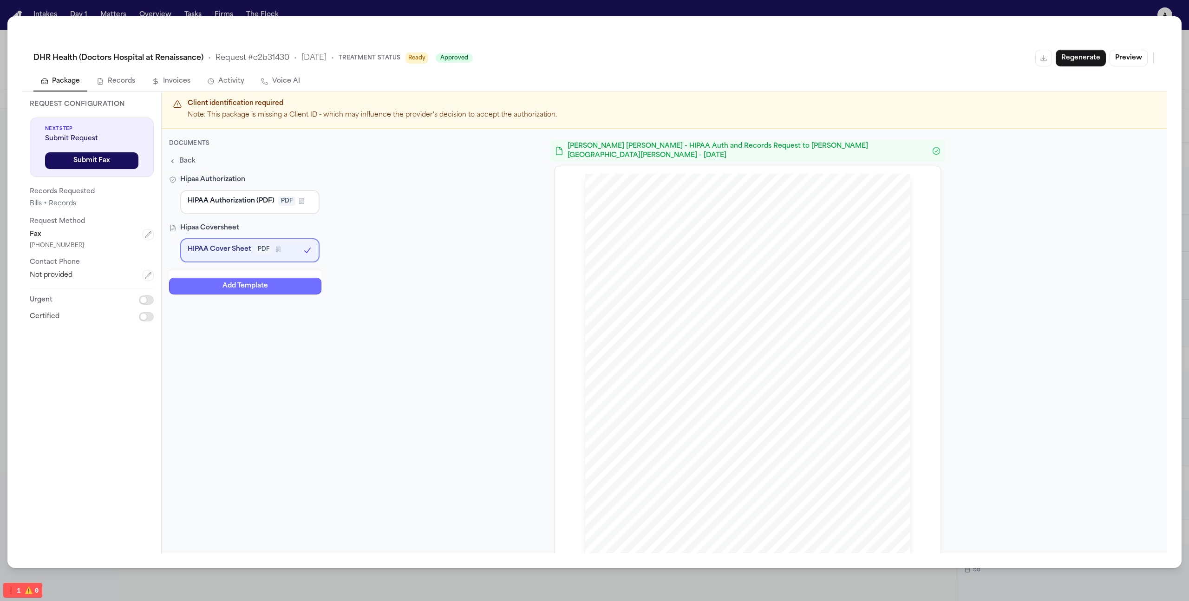
click at [252, 283] on button "Add Template" at bounding box center [245, 285] width 152 height 17
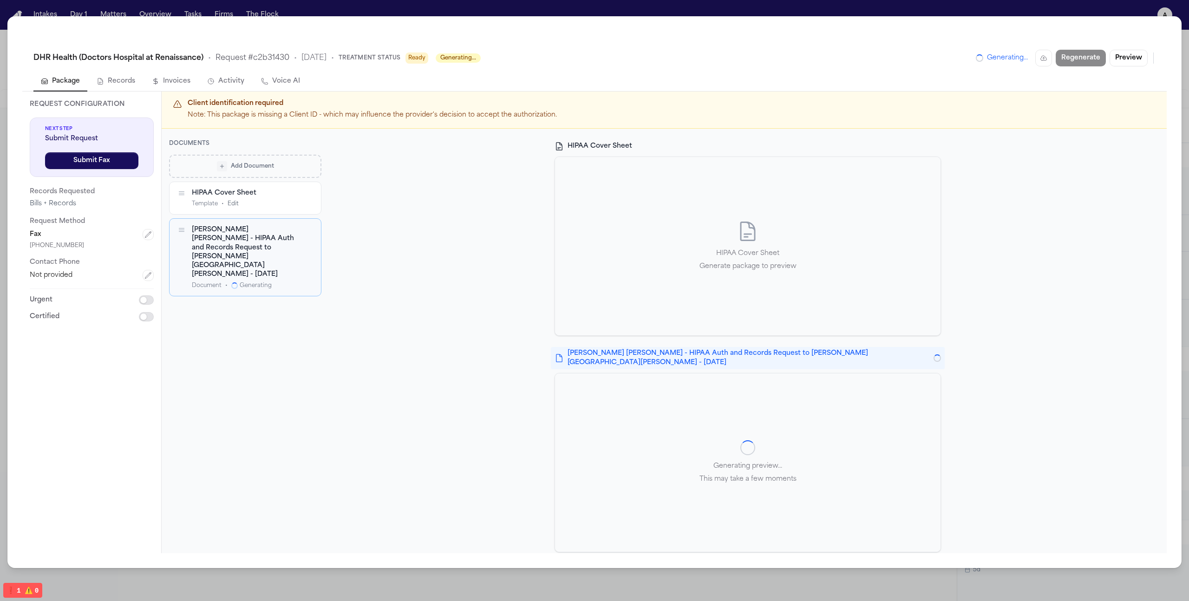
click at [248, 165] on span "Add Document" at bounding box center [252, 165] width 43 height 7
click at [247, 179] on button "HIPAA Template Auto-filled merge fields" at bounding box center [245, 192] width 152 height 35
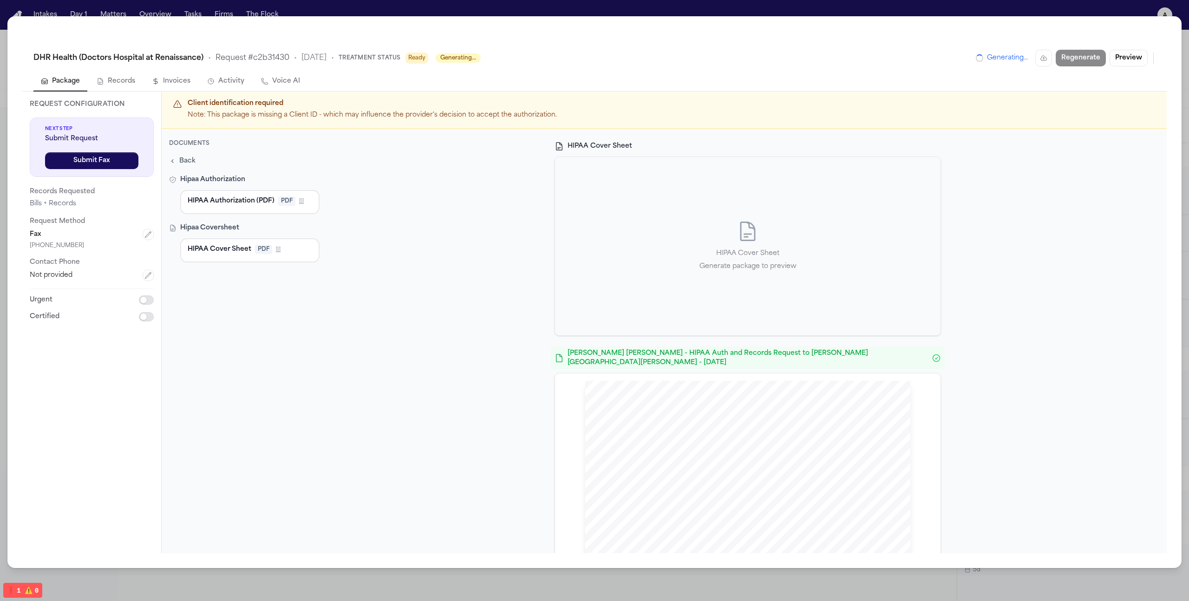
click at [189, 157] on span "Back" at bounding box center [187, 160] width 16 height 9
click at [1067, 16] on div "DHR Health (Doctors Hospital at Renaissance) • Request # c2b31430 • 10/10/2025 …" at bounding box center [594, 292] width 1174 height 552
click at [1041, 14] on div "DHR Health (Doctors Hospital at Renaissance) • Request # c2b31430 • 10/10/2025 …" at bounding box center [594, 300] width 1189 height 601
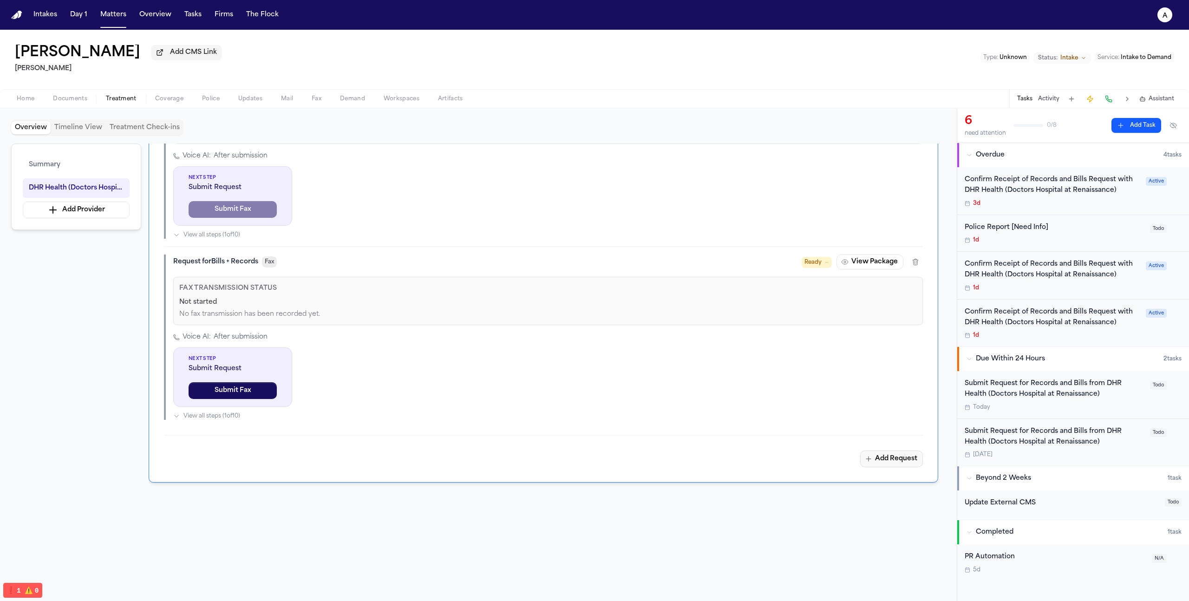
click at [893, 463] on button "Add Request" at bounding box center [891, 458] width 63 height 17
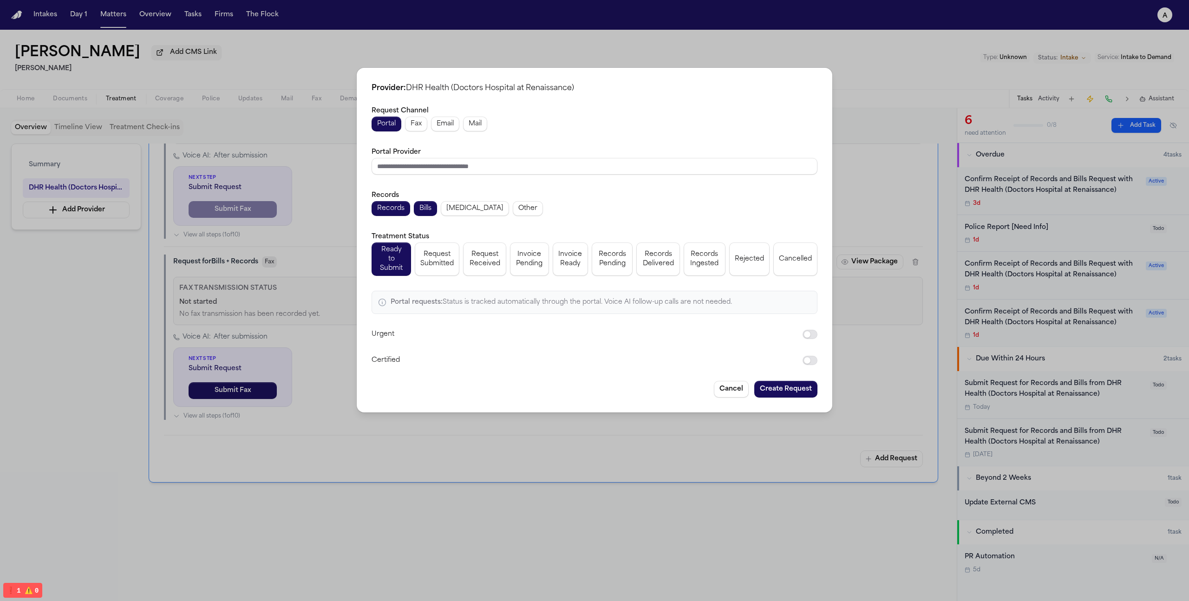
click at [430, 123] on div "Portal Fax Email Mail" at bounding box center [594, 124] width 446 height 15
click at [418, 127] on span "Fax" at bounding box center [415, 123] width 11 height 9
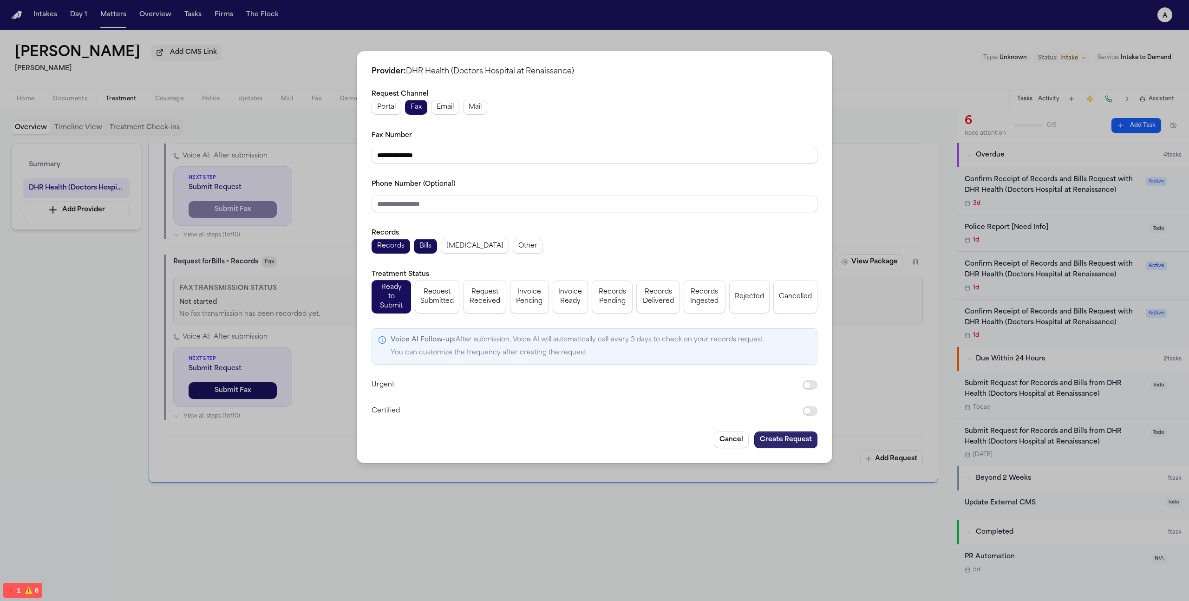
click at [791, 431] on button "Create Request" at bounding box center [785, 439] width 63 height 17
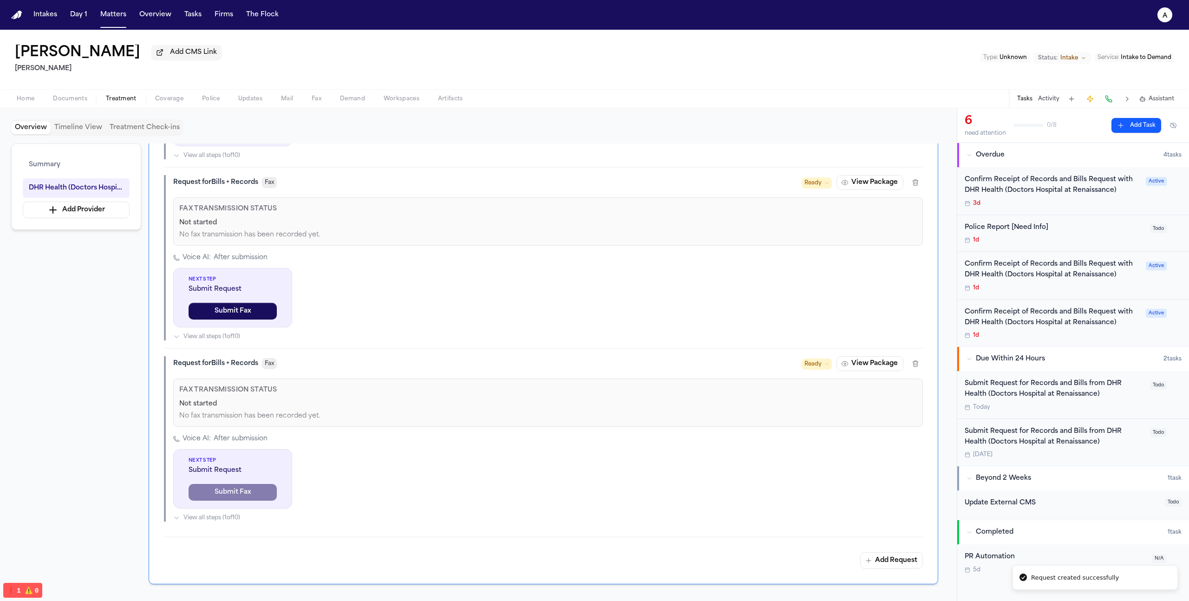
scroll to position [994, 0]
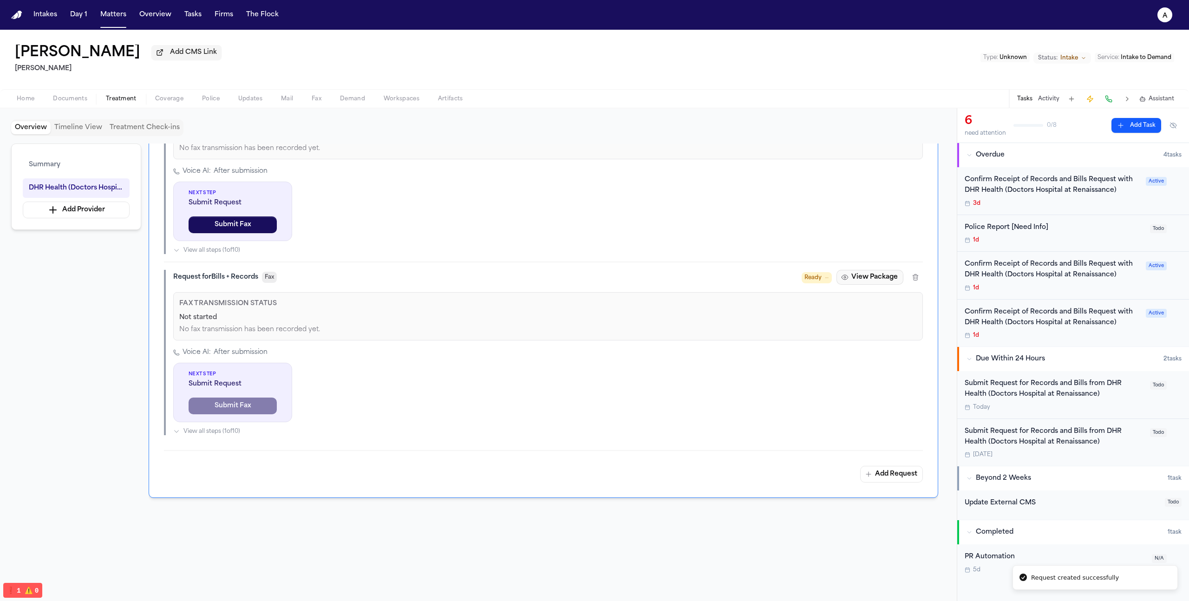
click at [850, 274] on button "View Package" at bounding box center [869, 277] width 67 height 15
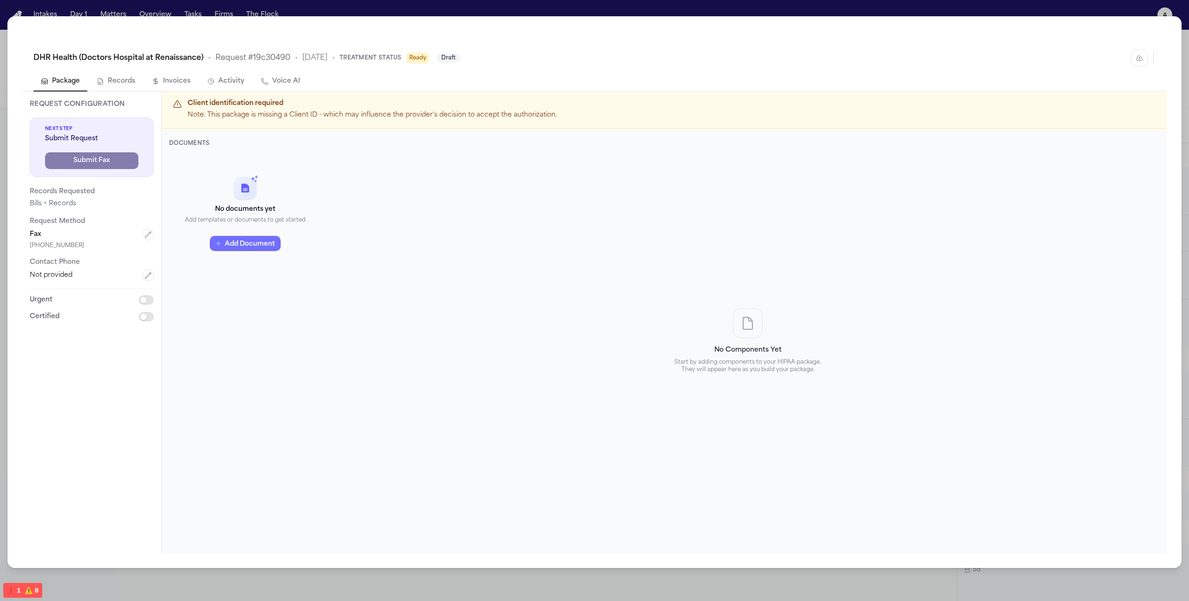
click at [260, 246] on button "Add Document" at bounding box center [245, 243] width 71 height 15
click at [260, 273] on p "Matter Documents" at bounding box center [251, 269] width 98 height 9
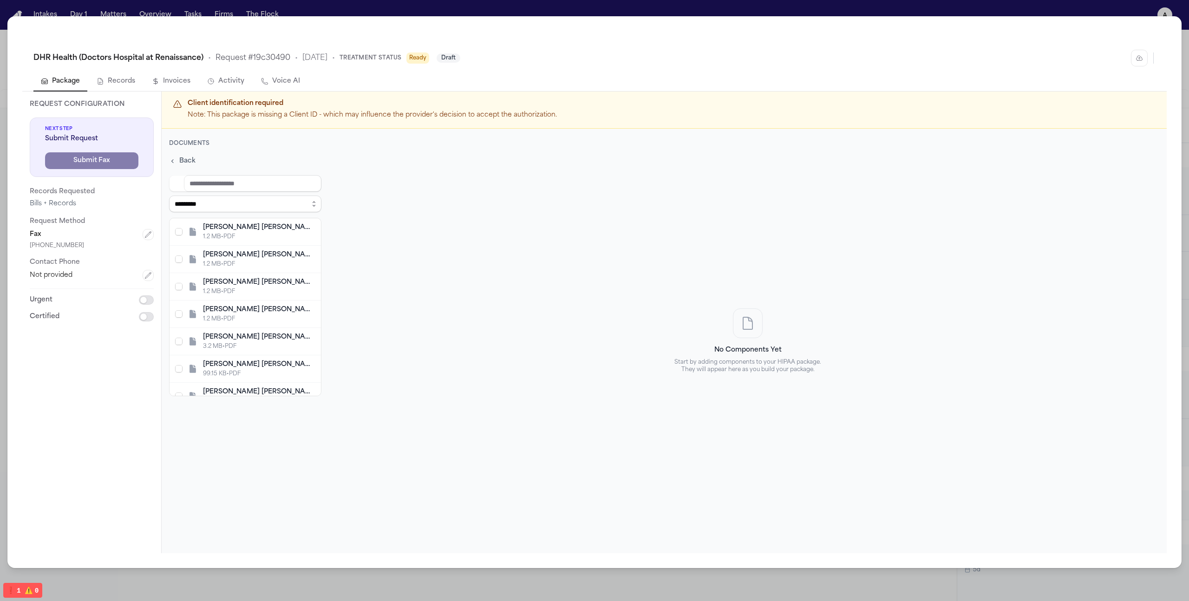
click at [264, 229] on div "J. Saavedra Reyes - Attorney Employment & Contingency Fee Agreement - 9.13.25" at bounding box center [259, 226] width 112 height 9
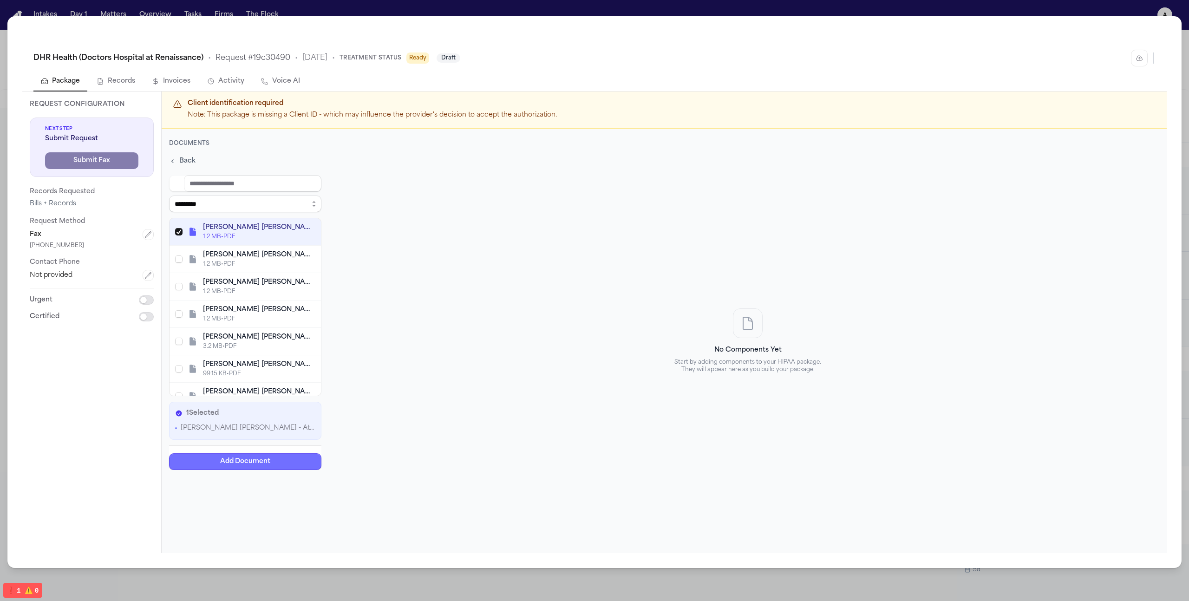
drag, startPoint x: 273, startPoint y: 465, endPoint x: 283, endPoint y: 466, distance: 10.8
click at [273, 465] on button "Add Document" at bounding box center [245, 461] width 152 height 17
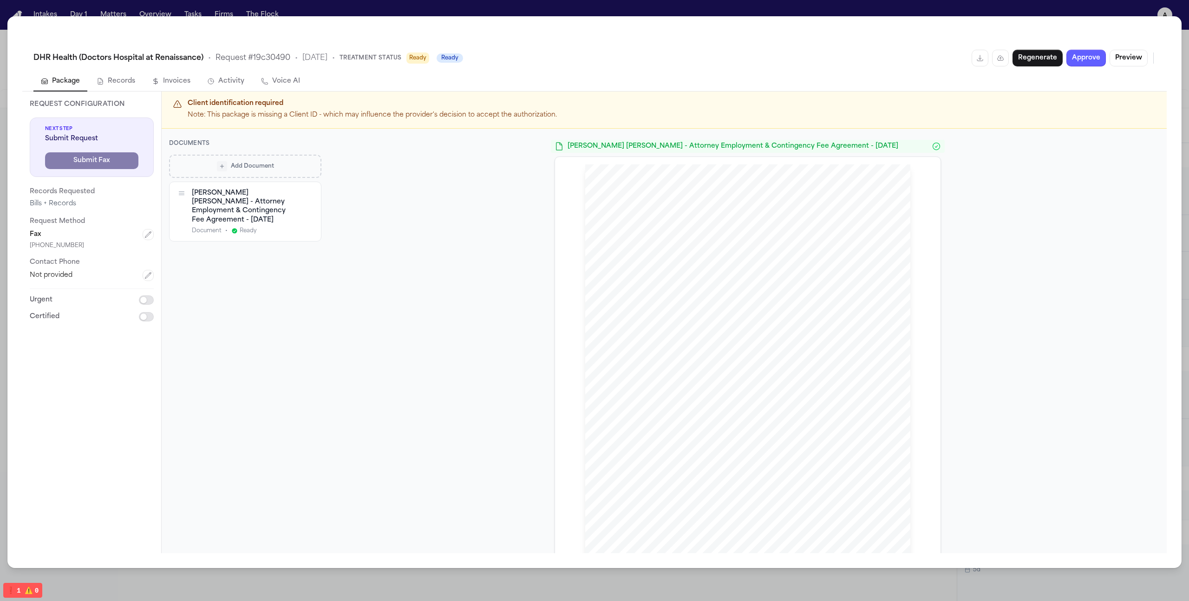
click at [293, 170] on div "Add Document" at bounding box center [245, 166] width 139 height 10
click at [277, 206] on button "HIPAA Template Auto-filled merge fields" at bounding box center [245, 192] width 152 height 35
click at [259, 248] on span "PDF" at bounding box center [263, 248] width 17 height 9
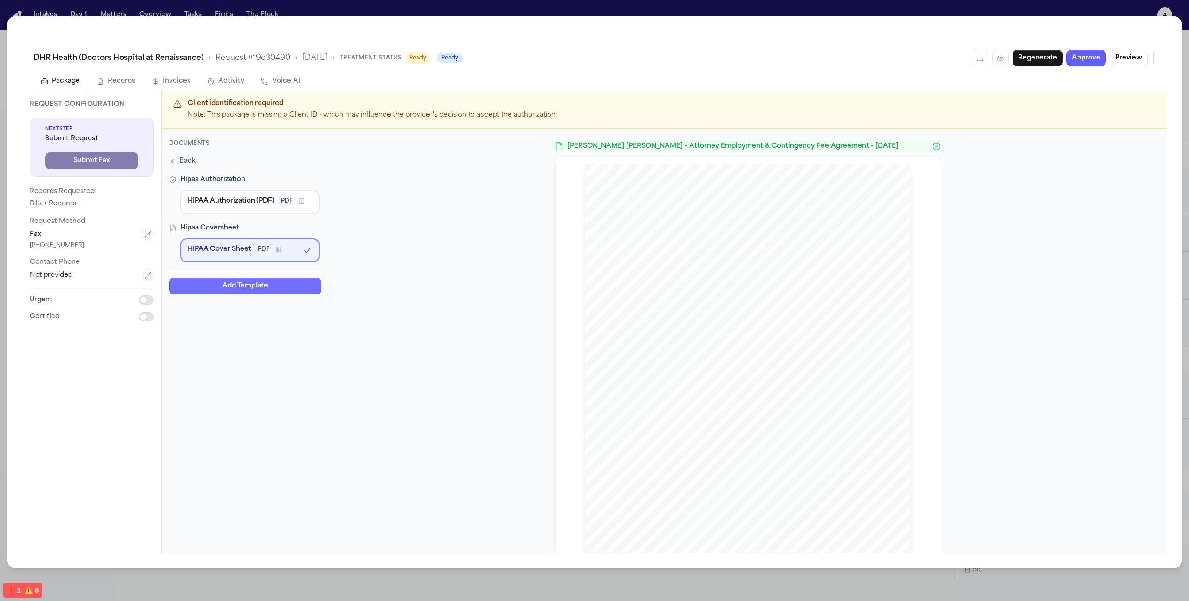
click at [267, 284] on button "Add Template" at bounding box center [245, 285] width 152 height 17
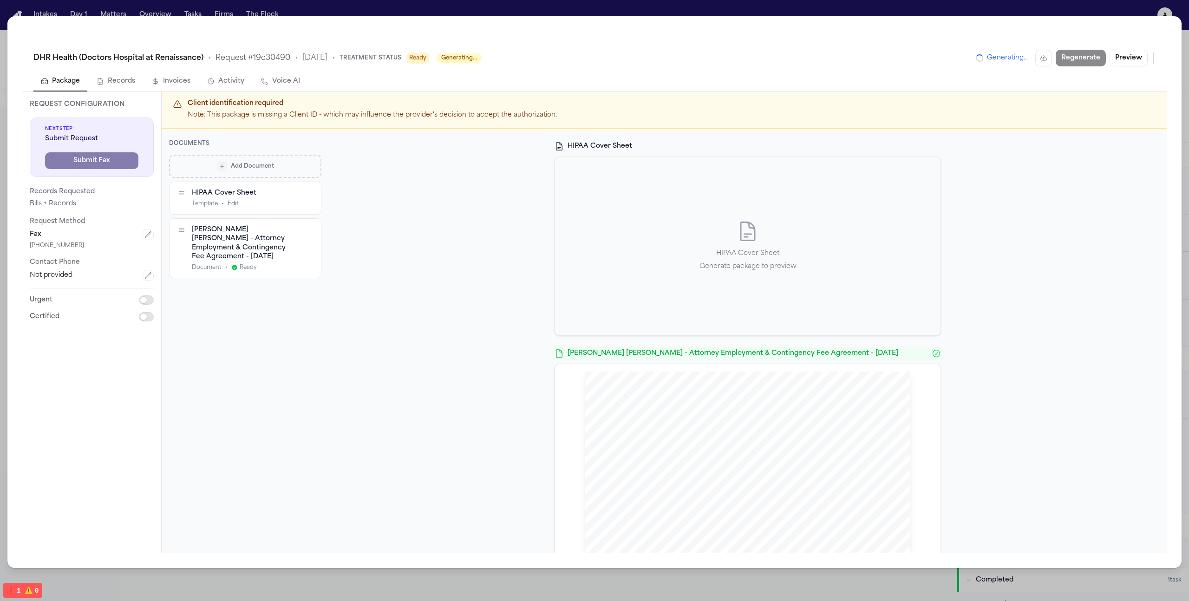
click at [309, 194] on icon "button" at bounding box center [307, 193] width 3 height 3
click at [507, 12] on div "DHR Health (Doctors Hospital at Renaissance) • Request # 19c30490 • 10/10/2025 …" at bounding box center [594, 300] width 1189 height 601
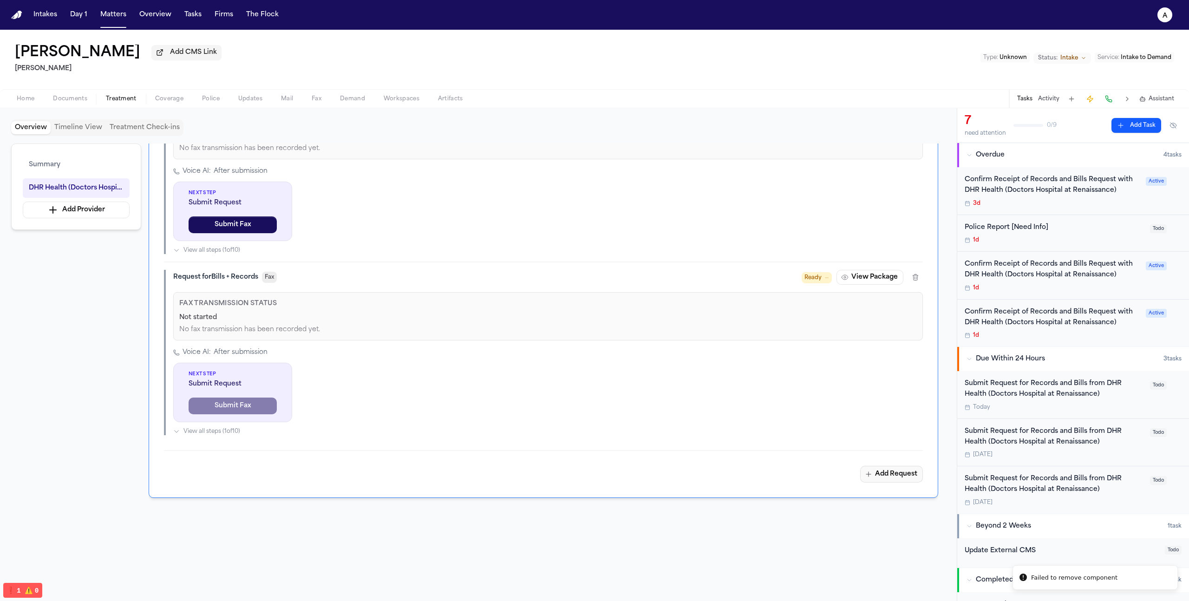
click at [898, 476] on button "Add Request" at bounding box center [891, 474] width 63 height 17
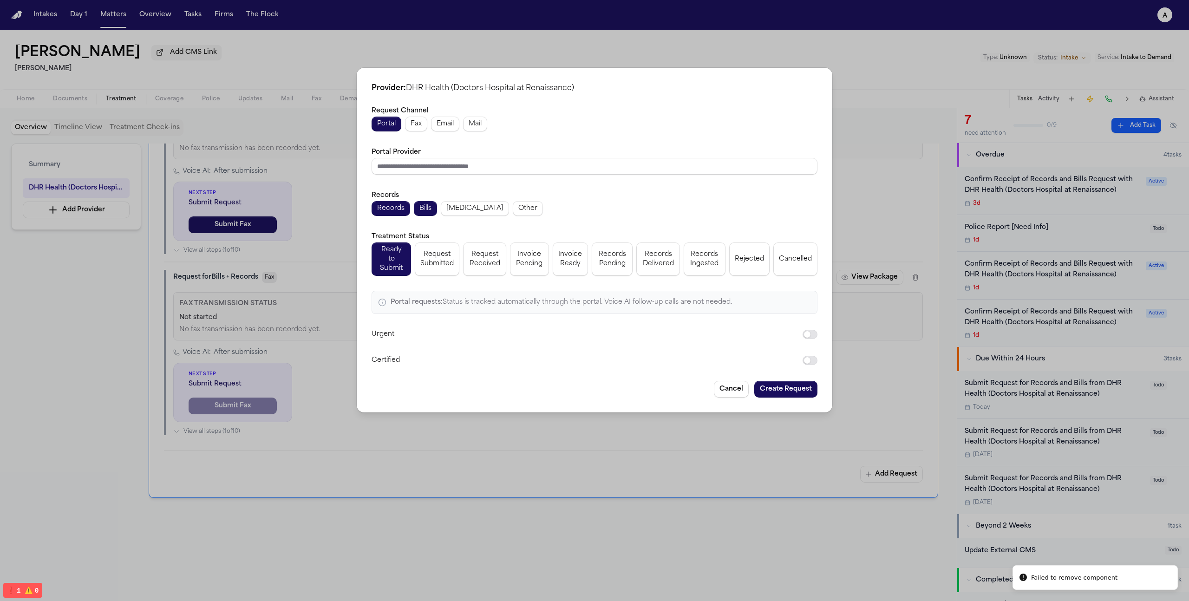
click at [413, 131] on button "Fax" at bounding box center [416, 124] width 22 height 15
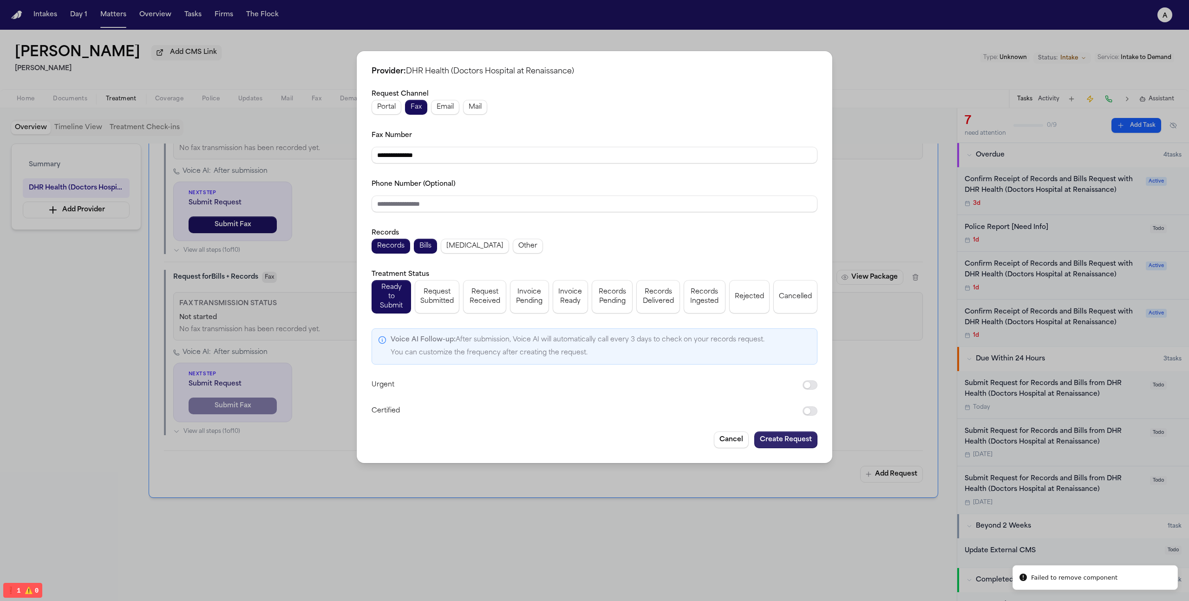
click at [795, 432] on button "Create Request" at bounding box center [785, 439] width 63 height 17
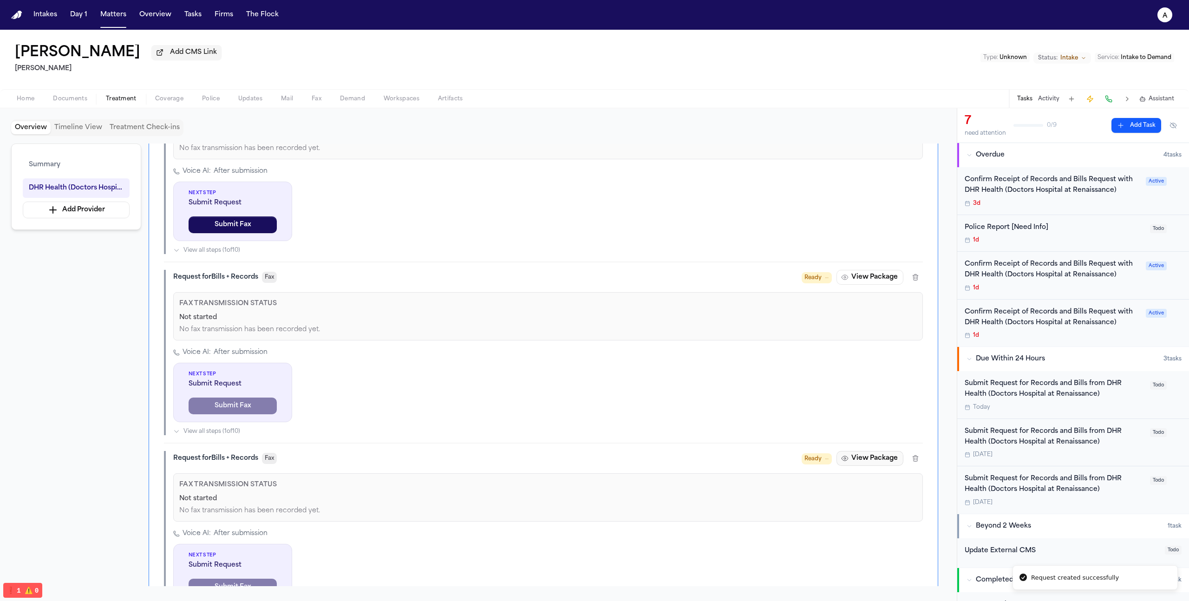
click at [851, 463] on button "View Package" at bounding box center [869, 458] width 67 height 15
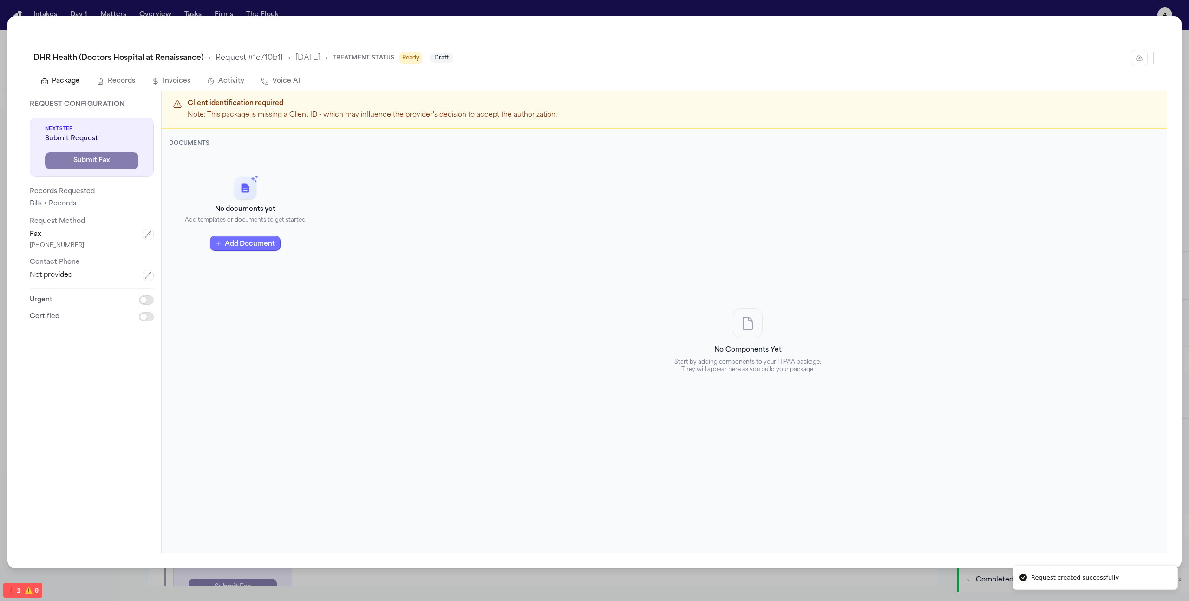
click at [268, 239] on button "Add Document" at bounding box center [245, 243] width 71 height 15
click at [269, 200] on p "Auto-filled merge fields" at bounding box center [251, 197] width 98 height 7
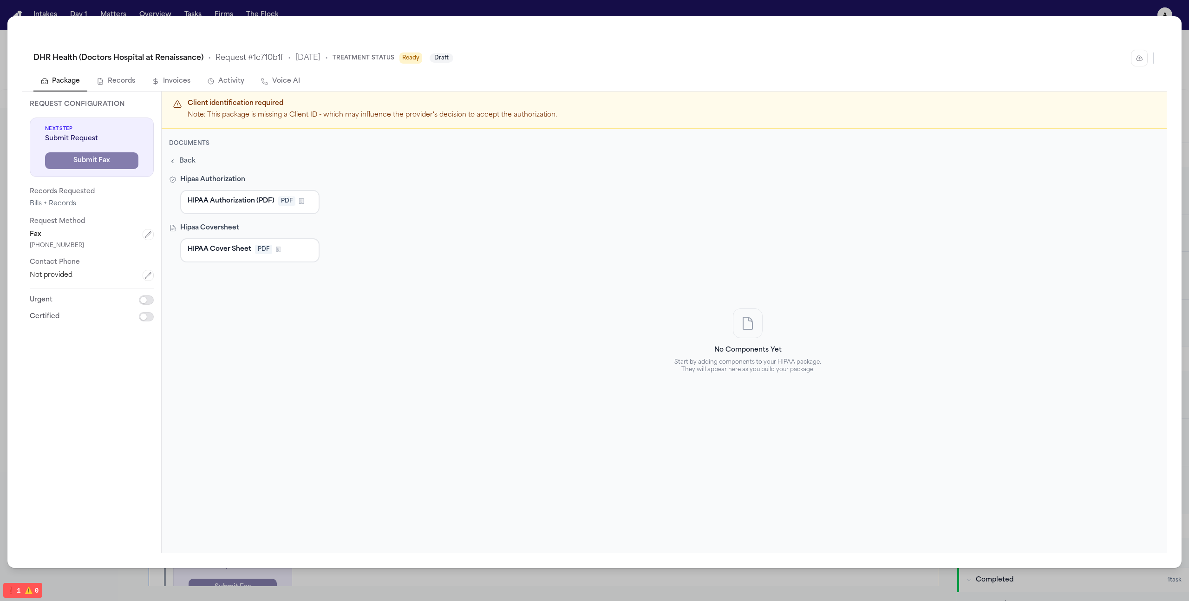
click at [284, 250] on div "HIPAA Cover Sheet PDF Firm Template" at bounding box center [250, 248] width 124 height 9
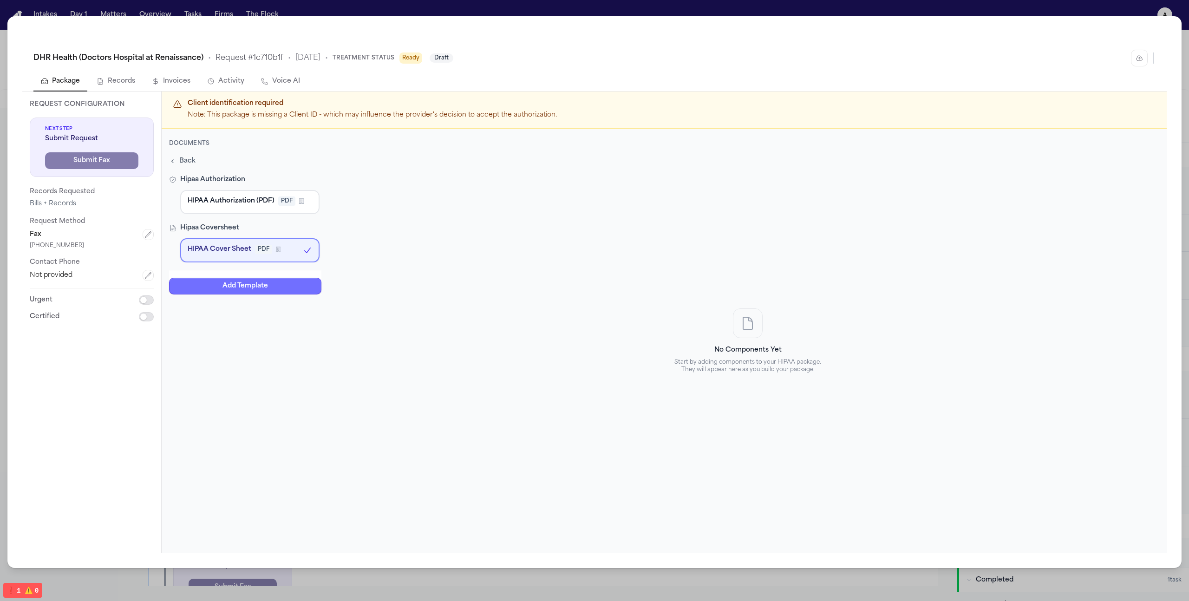
click at [276, 288] on button "Add Template" at bounding box center [245, 285] width 152 height 17
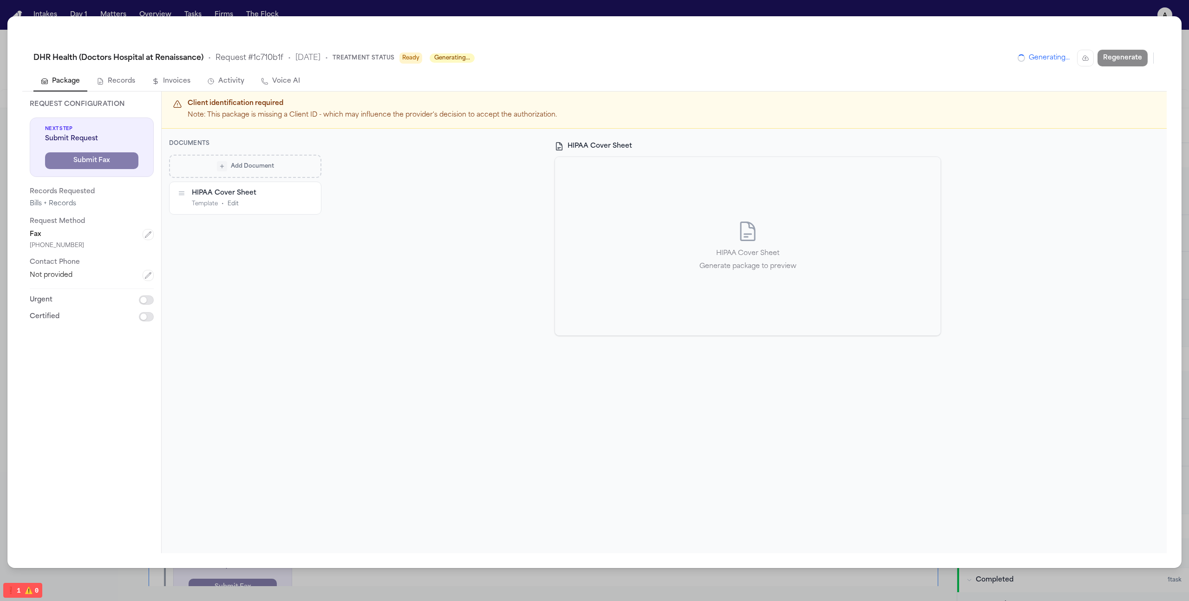
click at [557, 13] on div "DHR Health (Doctors Hospital at Renaissance) • Request # 1c710b1f • 10/10/2025 …" at bounding box center [594, 300] width 1189 height 601
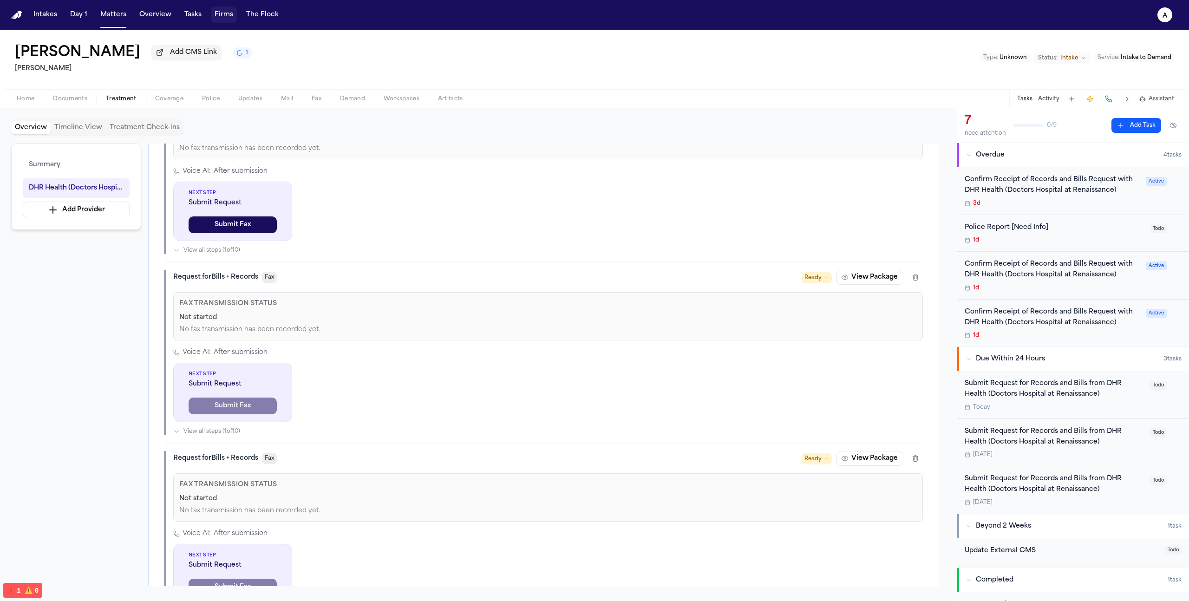
click at [228, 14] on button "Firms" at bounding box center [224, 15] width 26 height 17
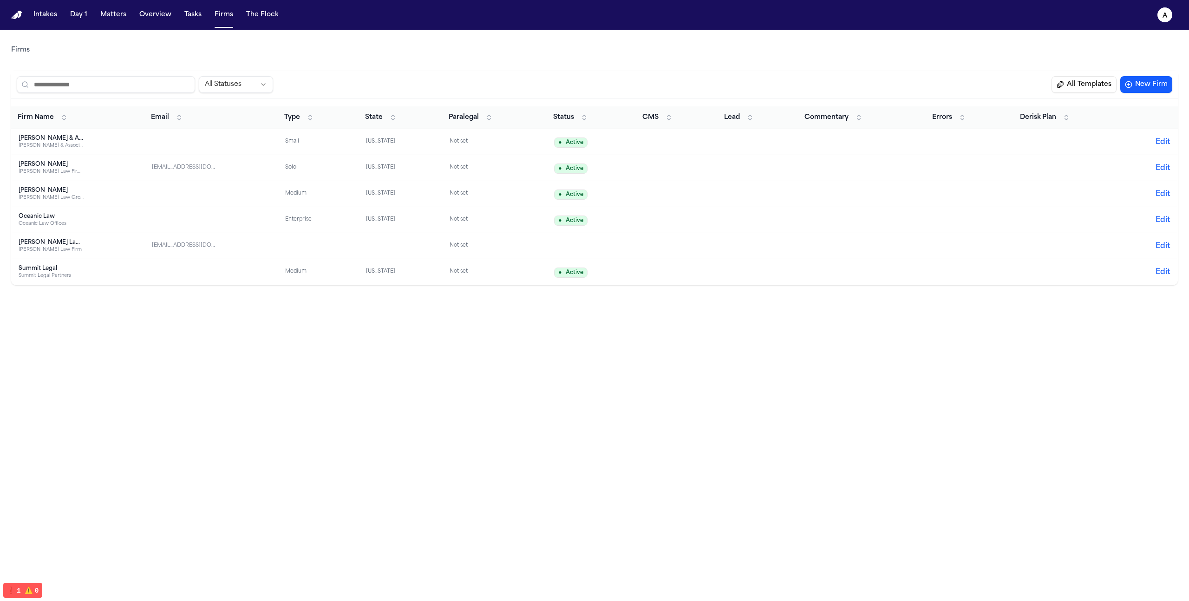
click at [66, 160] on td "Hecht Hecht Law Firm PLLC" at bounding box center [77, 168] width 133 height 26
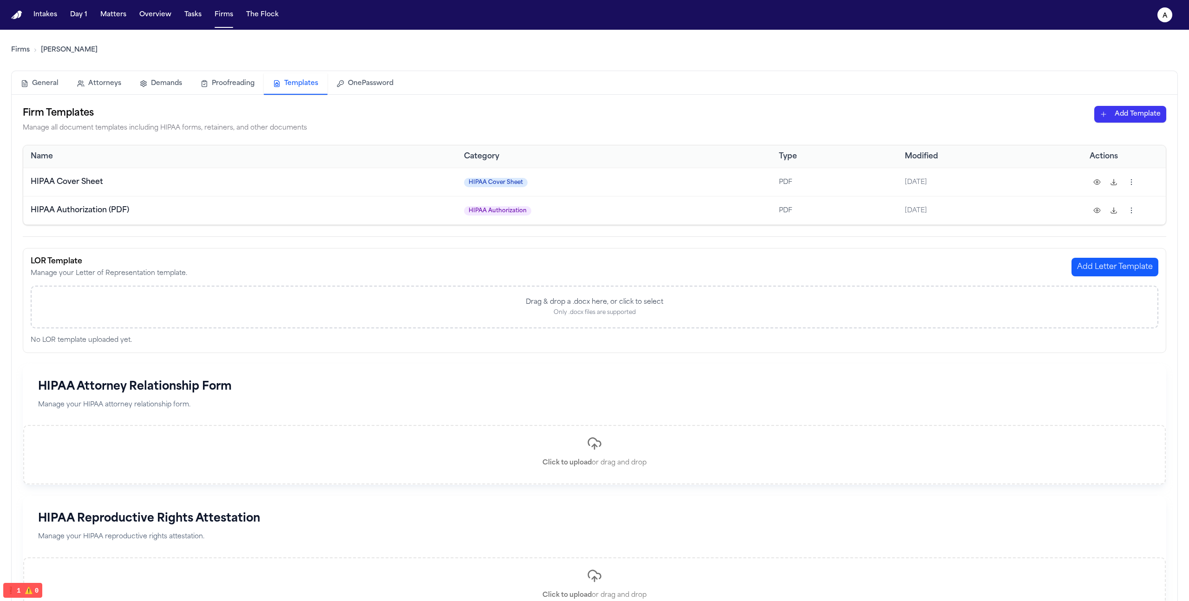
click at [299, 84] on button "Templates" at bounding box center [296, 83] width 64 height 21
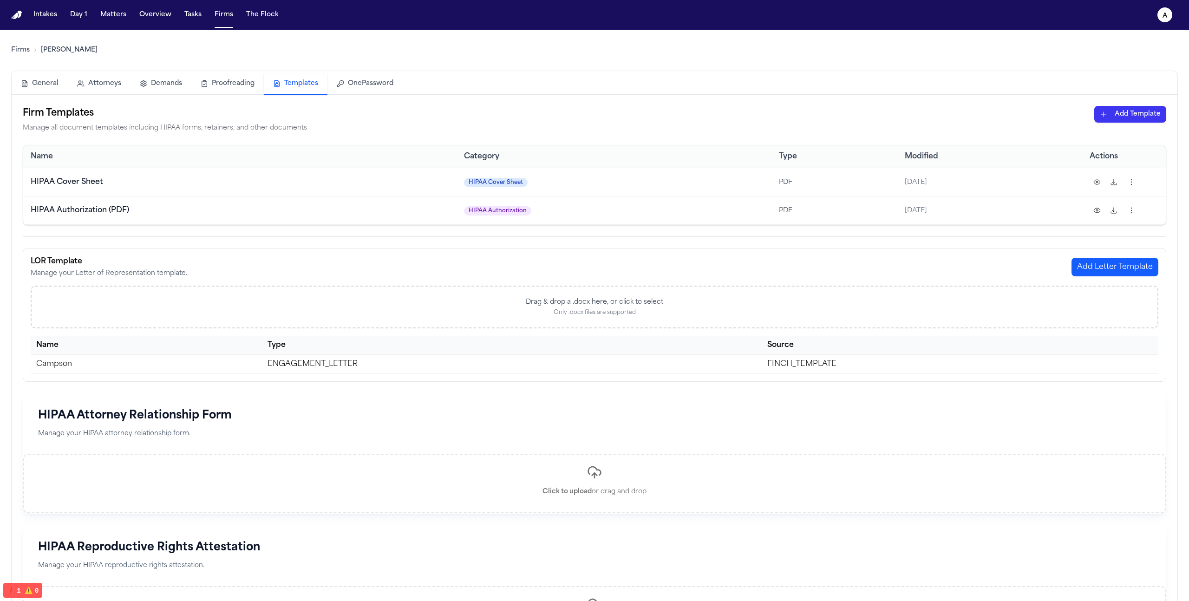
click at [1096, 185] on button at bounding box center [1096, 182] width 15 height 15
click at [1134, 181] on html "Intakes Day 1 Matters Overview Tasks Firms The Flock a Firms Hecht General Atto…" at bounding box center [594, 300] width 1189 height 601
click at [1076, 267] on div "Delete" at bounding box center [1095, 269] width 85 height 15
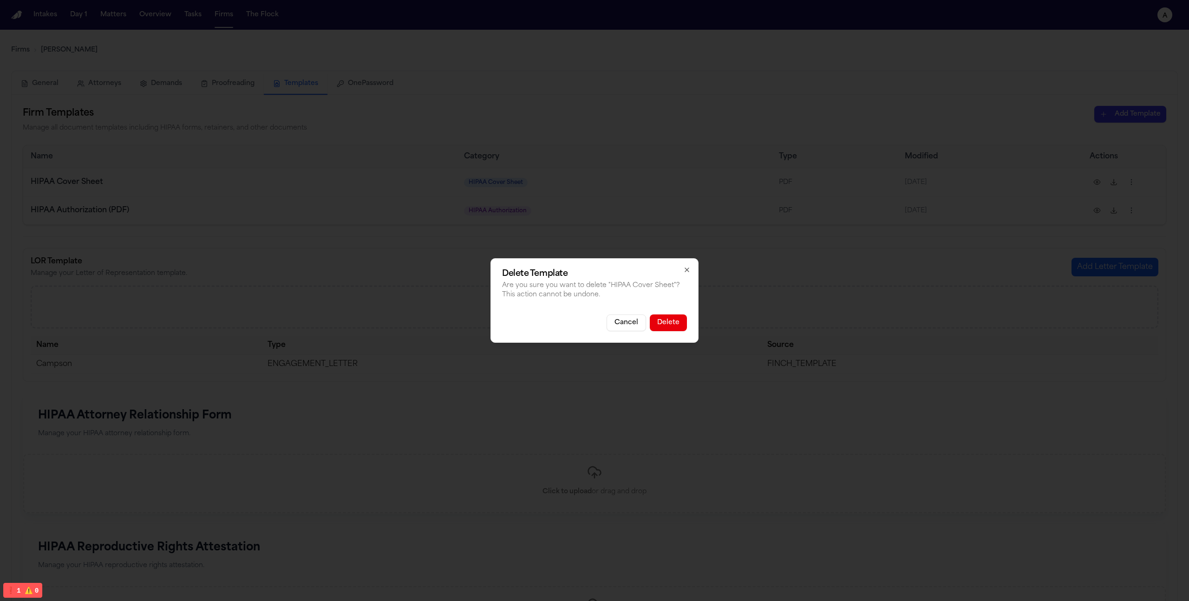
click at [680, 325] on button "Delete" at bounding box center [668, 322] width 37 height 17
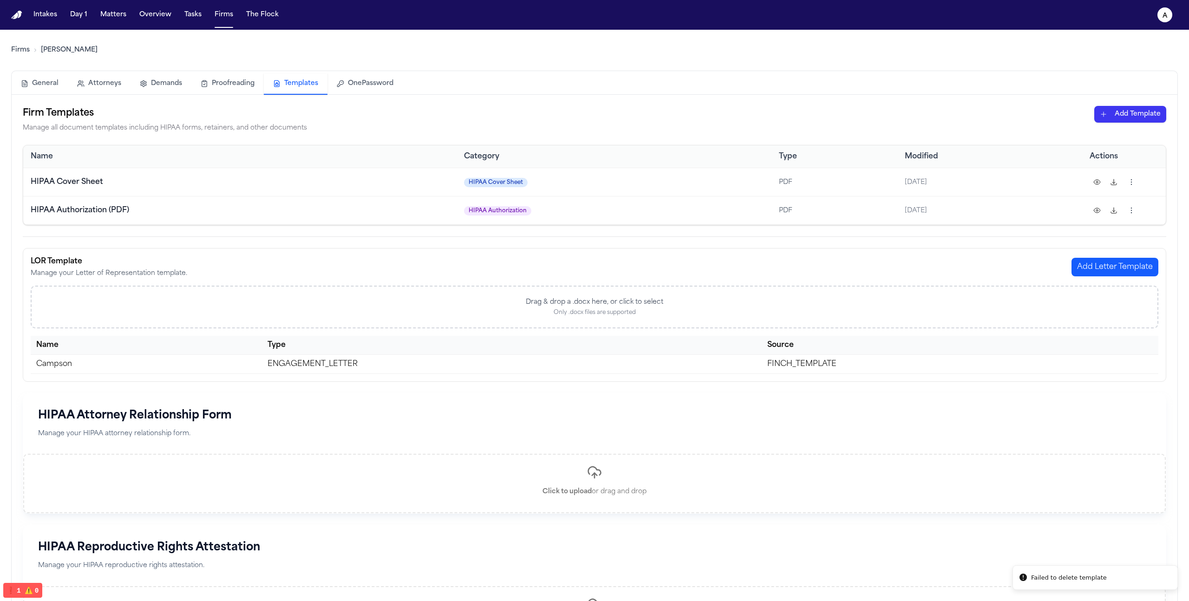
click at [1145, 120] on html "Failed to delete template Intakes Day 1 Matters Overview Tasks Firms The Flock …" at bounding box center [594, 300] width 1189 height 601
click at [1120, 137] on div "HIPAA Cover Sheet" at bounding box center [1113, 134] width 99 height 15
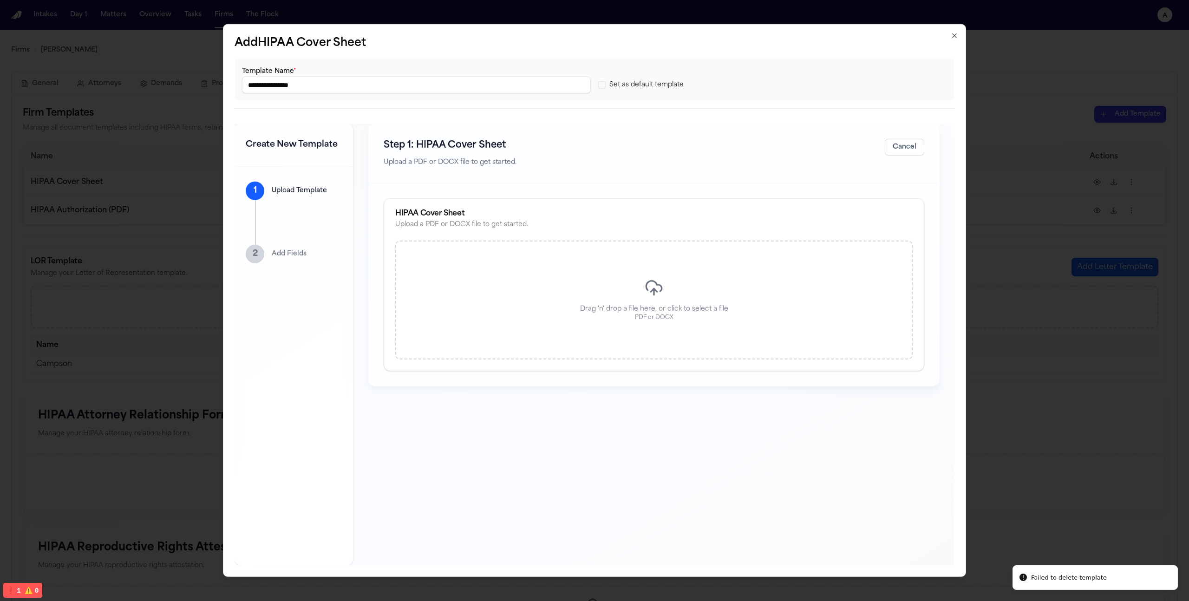
click at [609, 303] on div "Drag 'n' drop a file here, or click to select a file PDF or DOCX" at bounding box center [653, 300] width 517 height 119
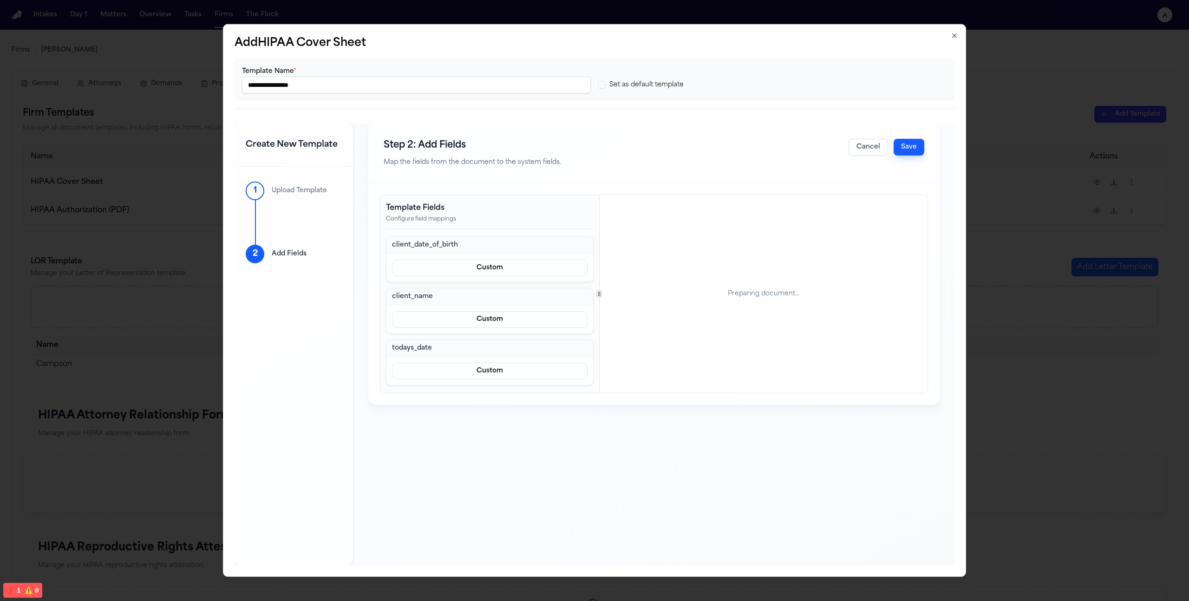
click at [907, 150] on button "Save" at bounding box center [908, 147] width 31 height 17
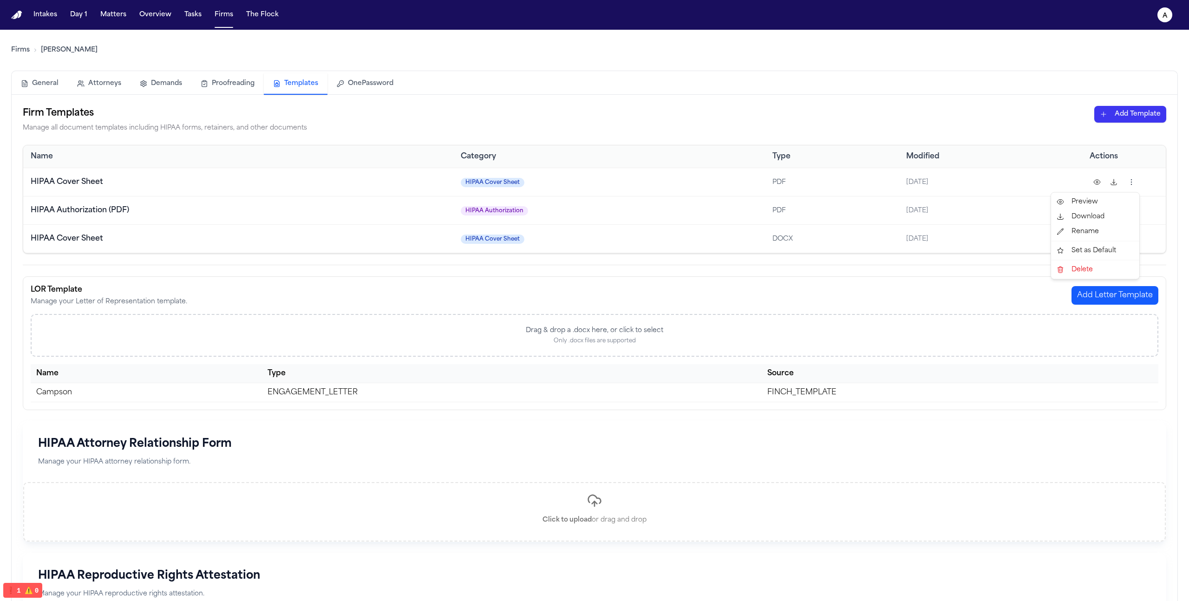
click at [1136, 181] on html "Intakes Day 1 Matters Overview Tasks Firms The Flock a Firms Hecht General Atto…" at bounding box center [594, 300] width 1189 height 601
click at [1103, 267] on div "Delete" at bounding box center [1095, 269] width 85 height 15
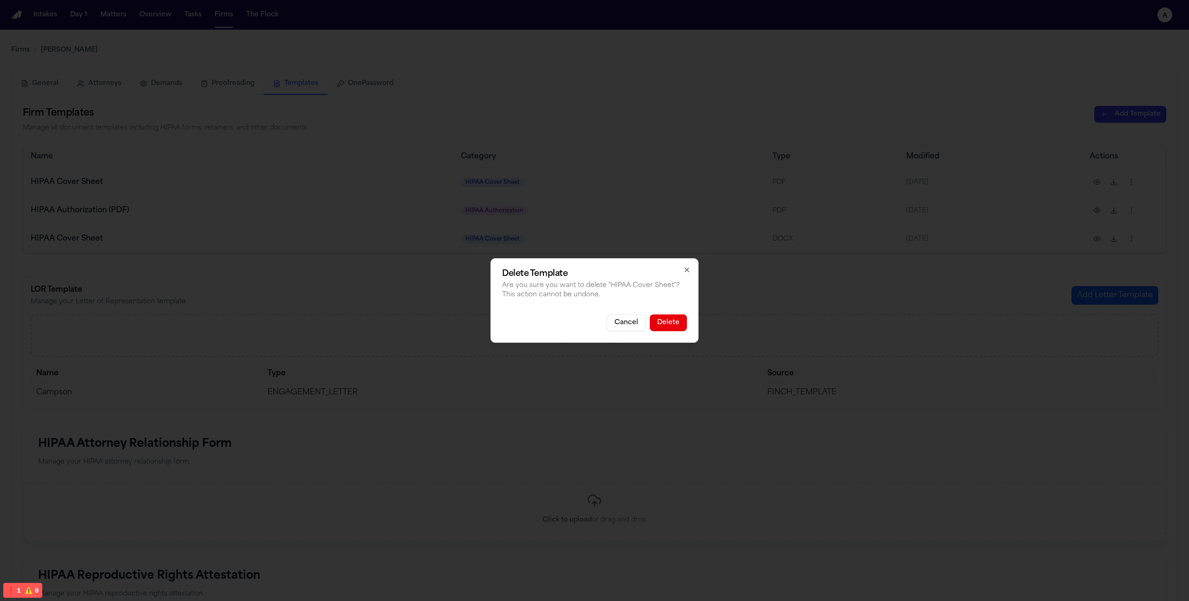
click at [683, 324] on button "Delete" at bounding box center [668, 322] width 37 height 17
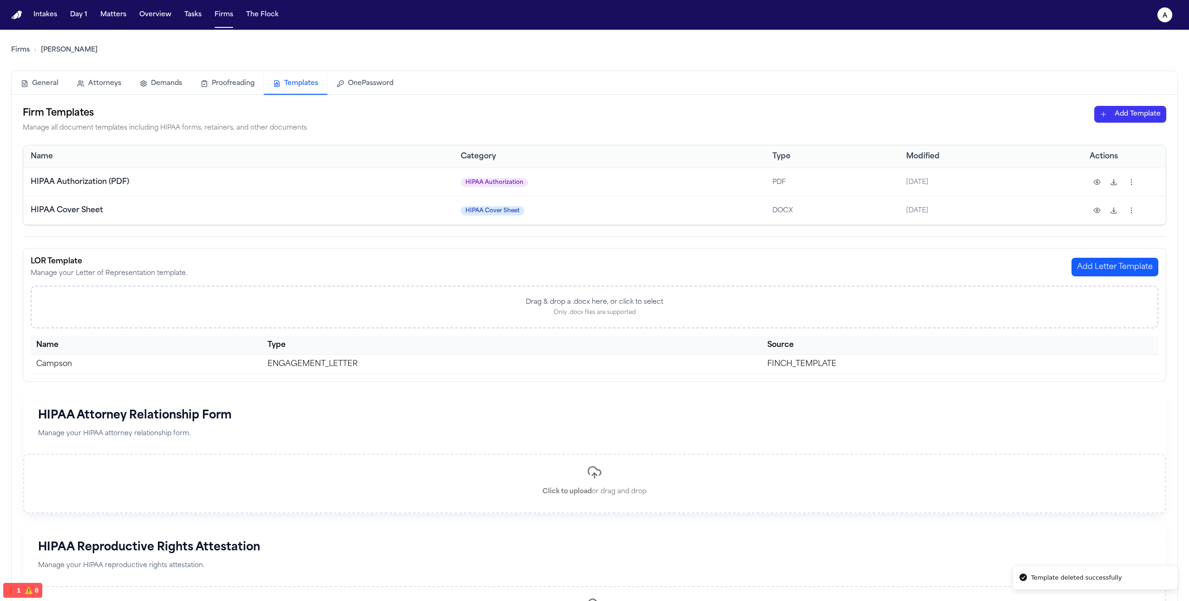
click at [1139, 209] on div at bounding box center [1123, 210] width 69 height 17
click at [1133, 211] on html "Template deleted successfully Intakes Day 1 Matters Overview Tasks Firms The Fl…" at bounding box center [594, 300] width 1189 height 601
click at [1073, 275] on div "Set as Default" at bounding box center [1095, 279] width 85 height 15
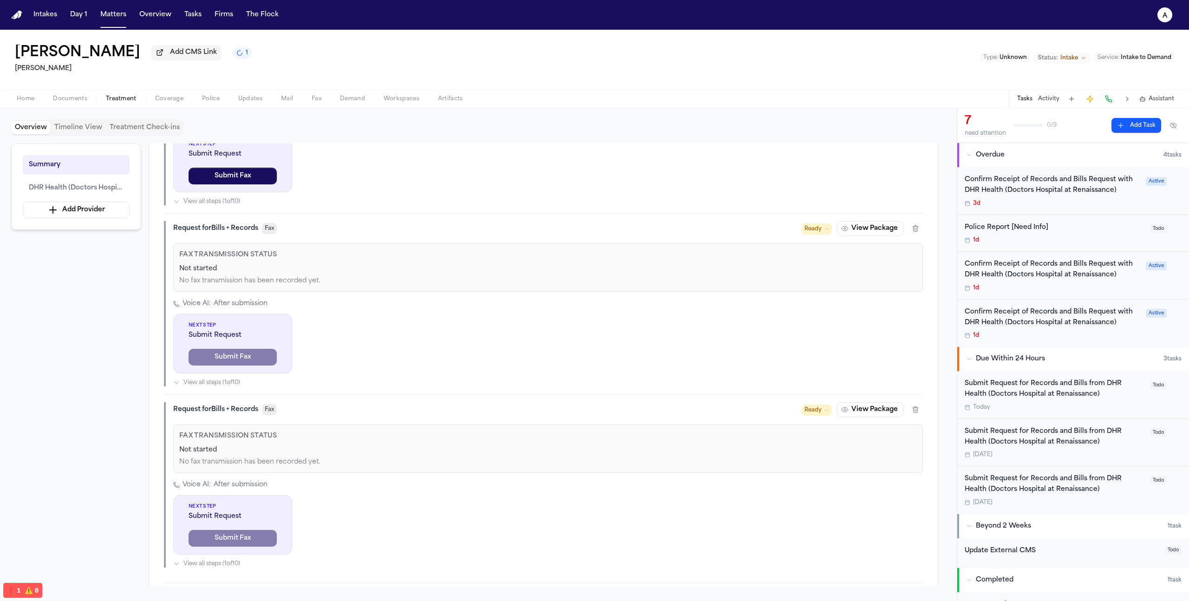
scroll to position [1226, 0]
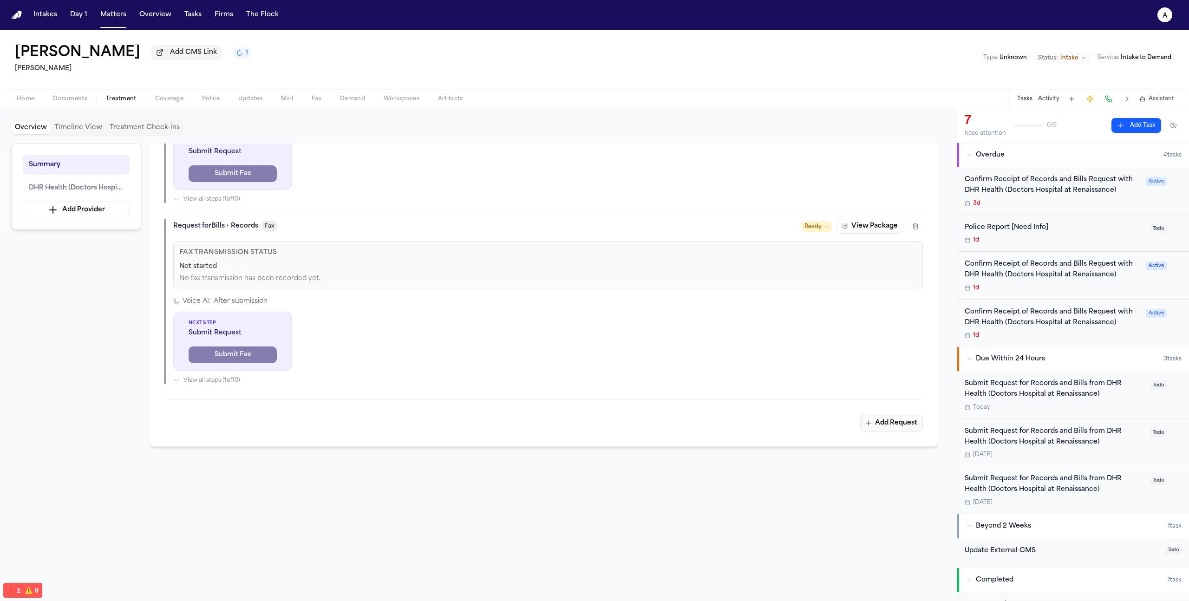
click at [902, 426] on button "Add Request" at bounding box center [891, 423] width 63 height 17
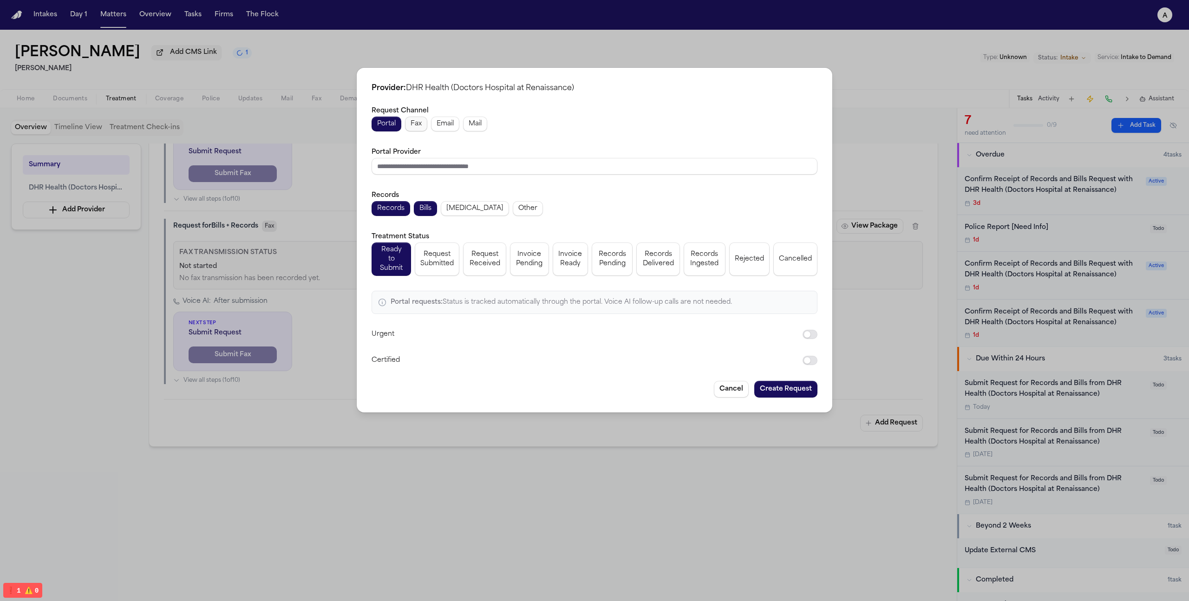
click at [419, 128] on span "Fax" at bounding box center [415, 123] width 11 height 9
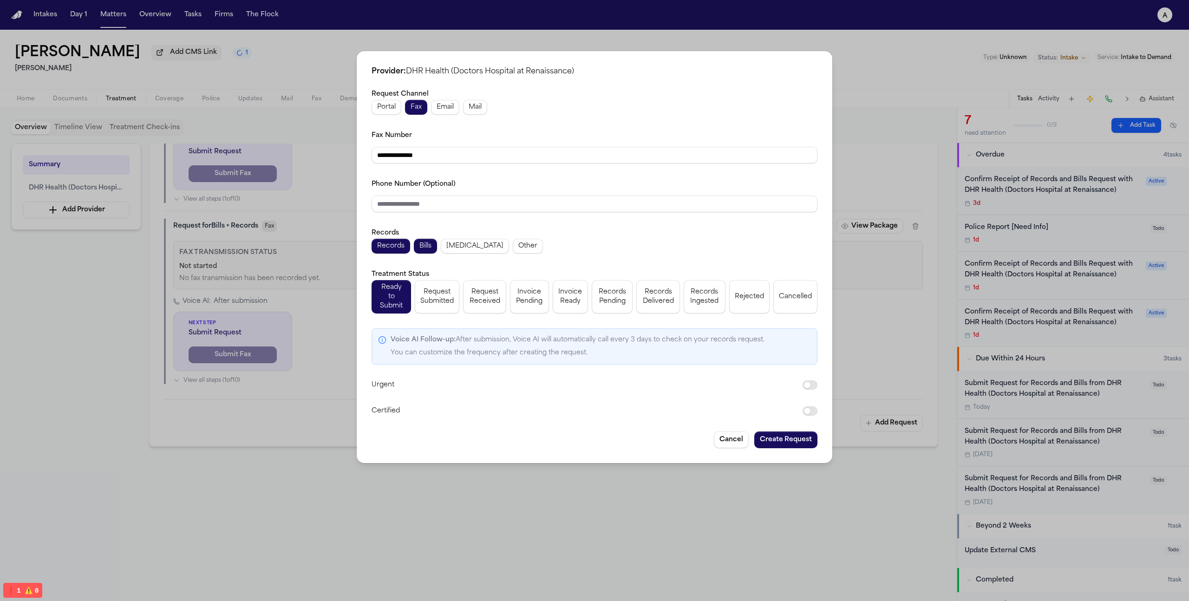
click at [777, 431] on button "Create Request" at bounding box center [785, 439] width 63 height 17
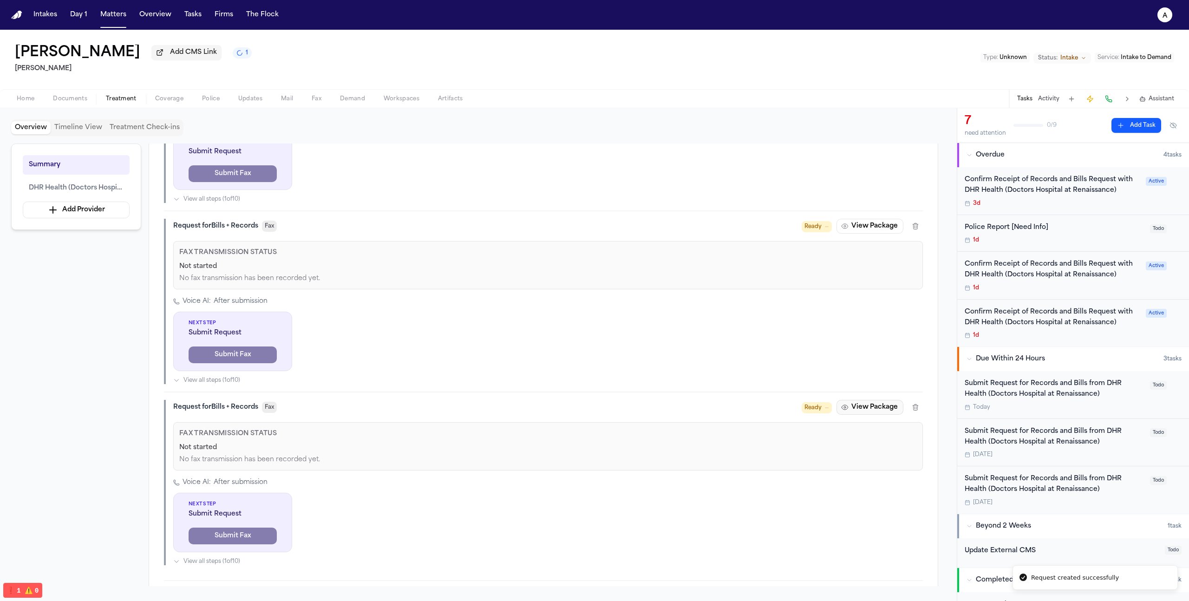
click at [844, 411] on icon "button" at bounding box center [844, 406] width 7 height 7
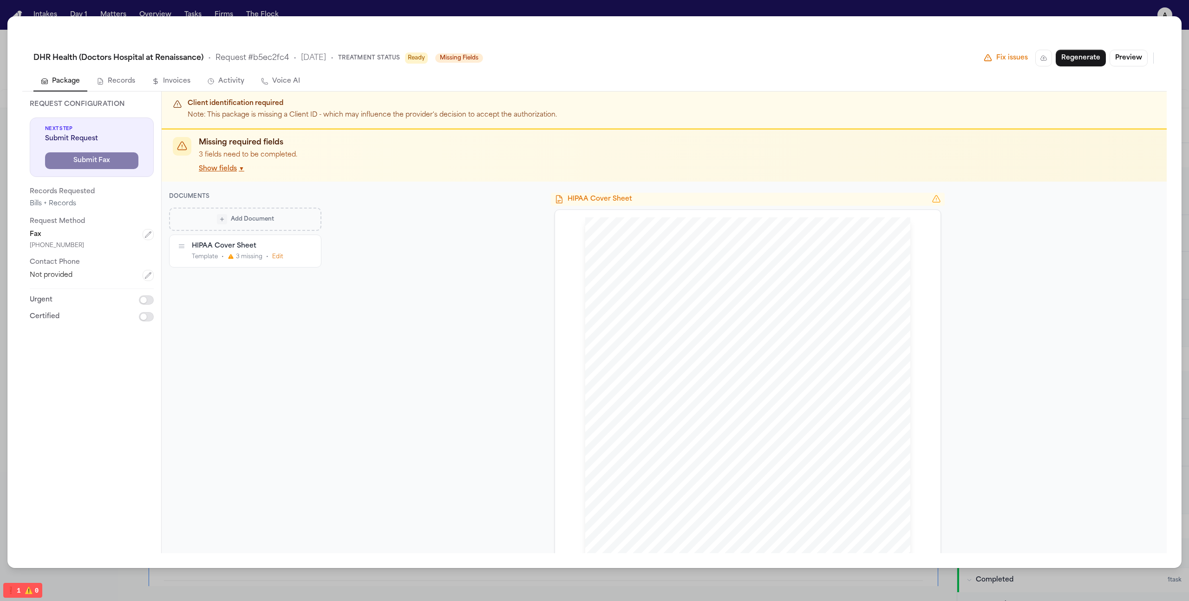
click at [261, 223] on div "Add Document" at bounding box center [245, 219] width 139 height 10
click at [241, 321] on p "Matter Documents" at bounding box center [251, 322] width 98 height 9
select select "**********"
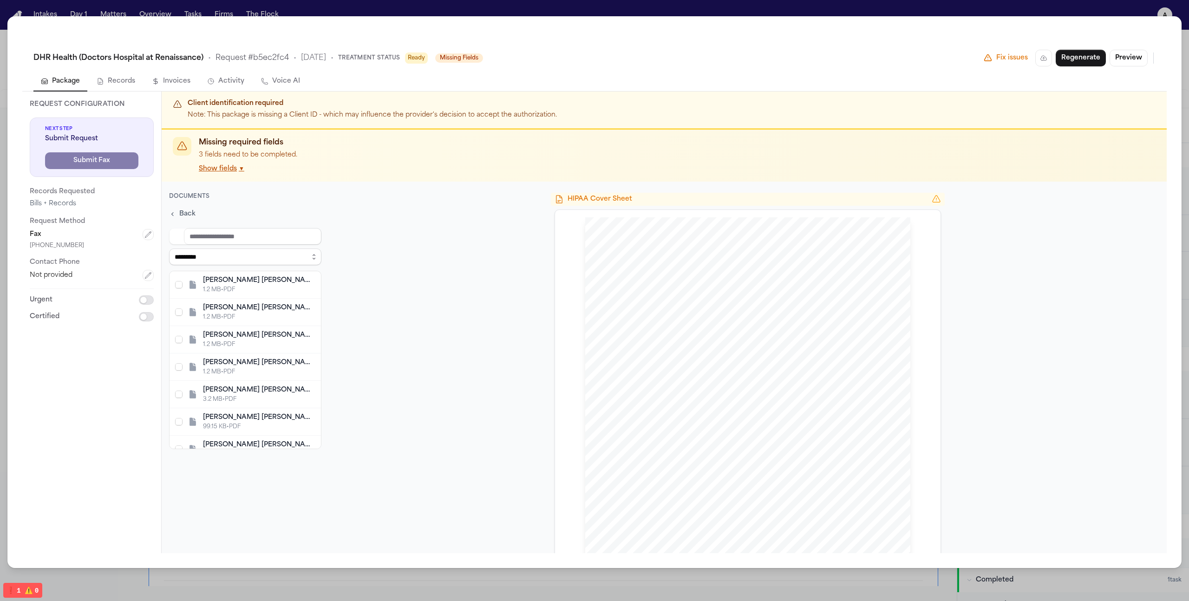
click at [241, 286] on div "1.2 MB • PDF" at bounding box center [259, 289] width 112 height 7
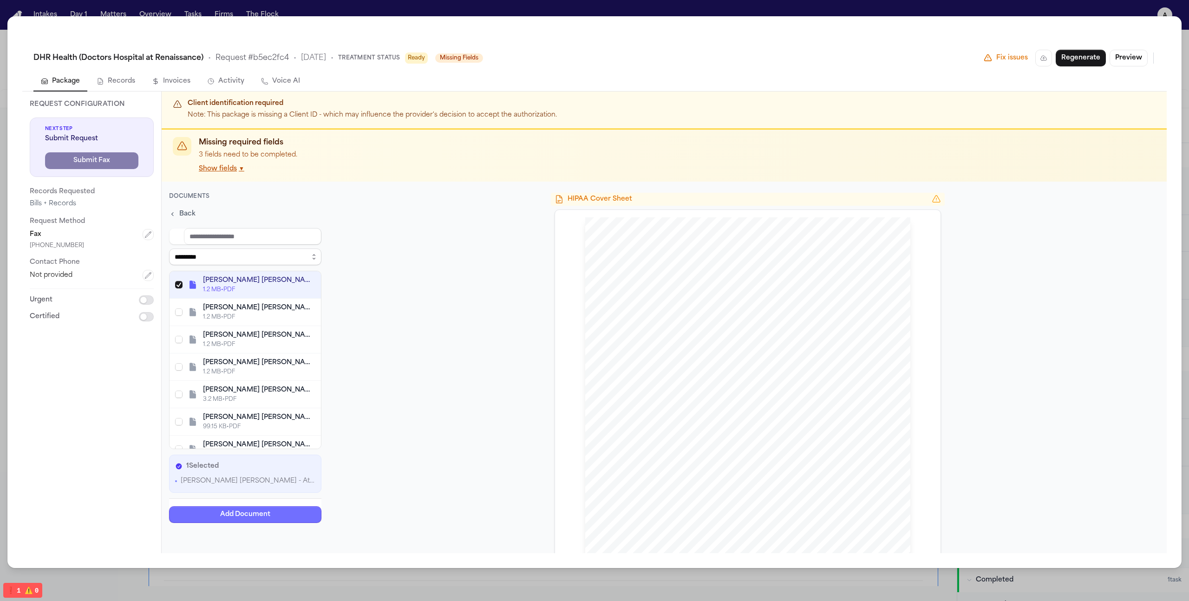
click at [295, 512] on button "Add Document" at bounding box center [245, 514] width 152 height 17
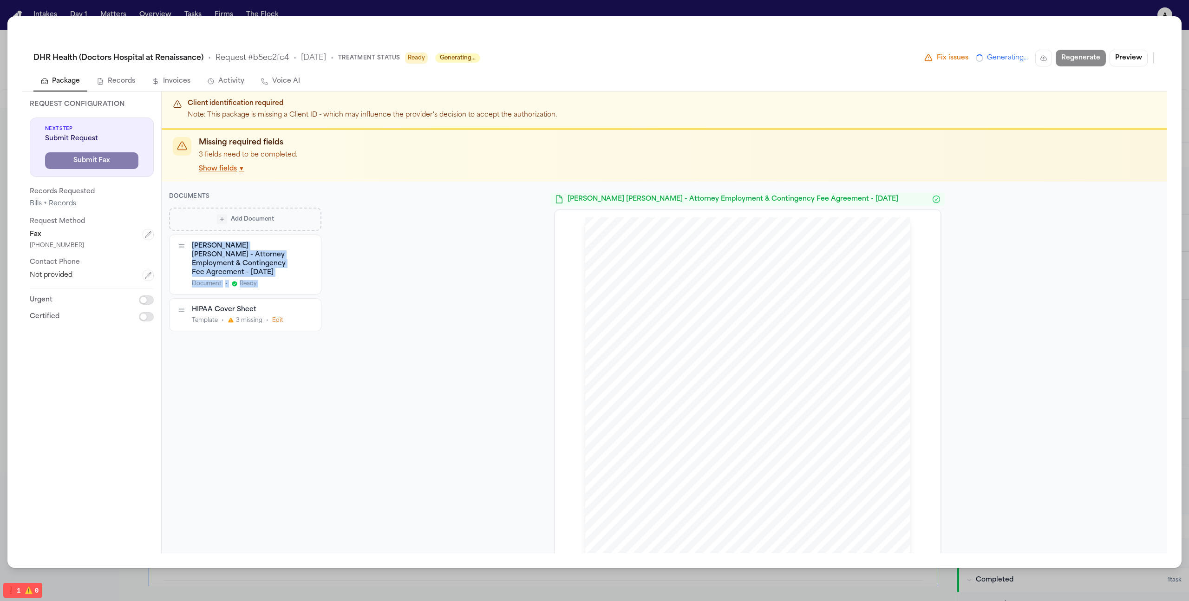
drag, startPoint x: 177, startPoint y: 254, endPoint x: 175, endPoint y: 304, distance: 49.7
click at [175, 305] on div "J. Saavedra Reyes - Attorney Employment & Contingency Fee Agreement - 9.13.25 D…" at bounding box center [245, 282] width 152 height 97
click at [182, 234] on div "J. Saavedra Reyes - Attorney Employment & Contingency Fee Agreement - 9.13.25 D…" at bounding box center [244, 263] width 151 height 59
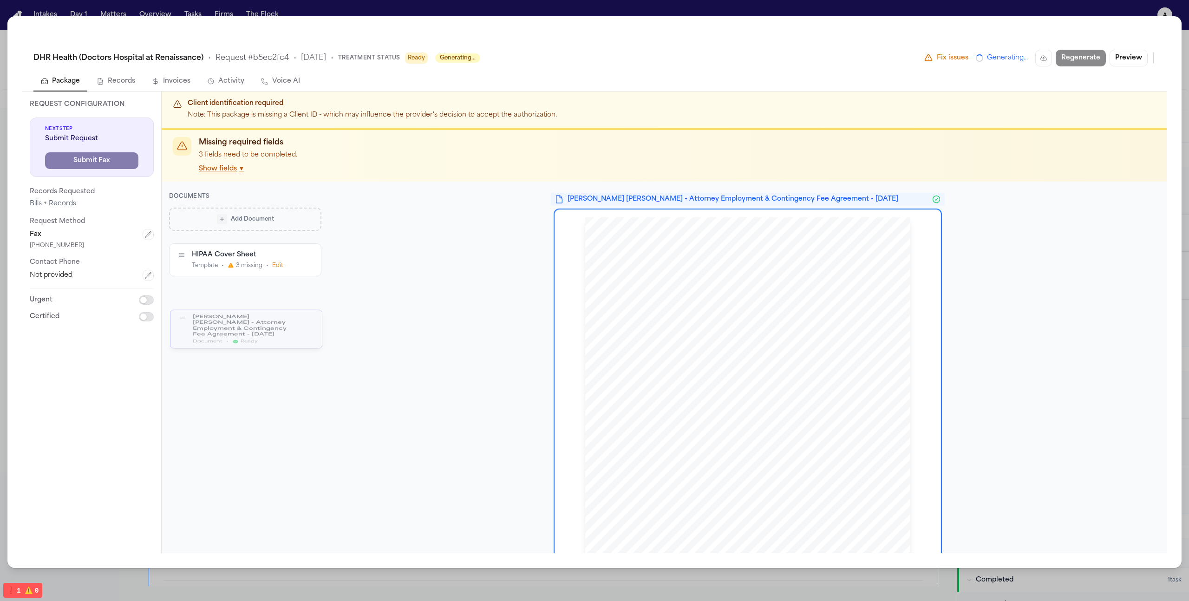
drag, startPoint x: 181, startPoint y: 245, endPoint x: 182, endPoint y: 310, distance: 64.6
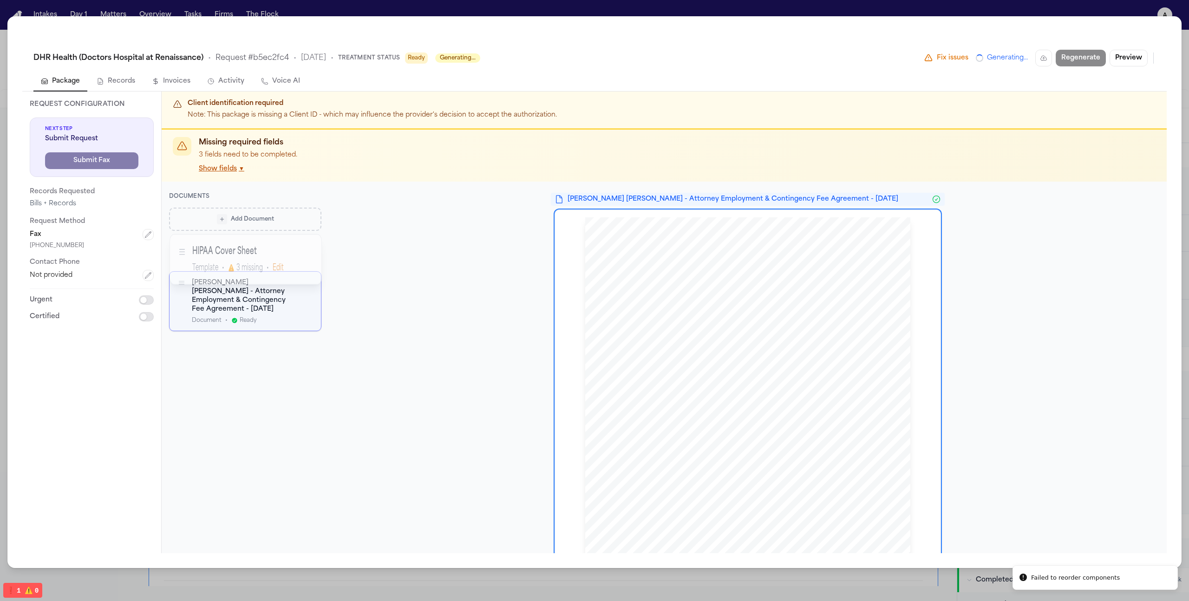
drag, startPoint x: 182, startPoint y: 301, endPoint x: 182, endPoint y: 246, distance: 55.3
click at [182, 246] on icon "button" at bounding box center [181, 252] width 7 height 12
